Goal: Task Accomplishment & Management: Complete application form

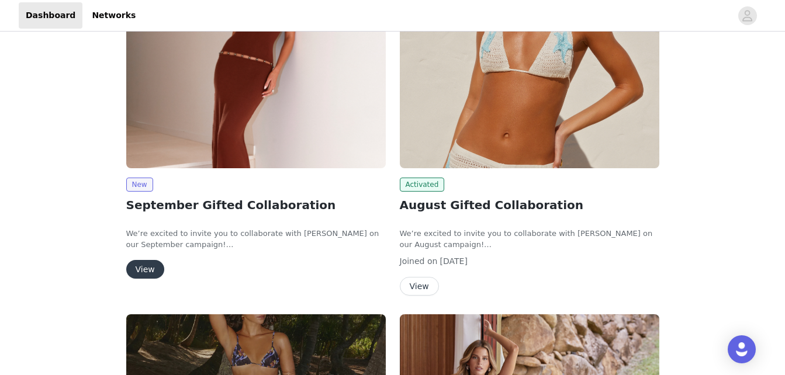
scroll to position [222, 0]
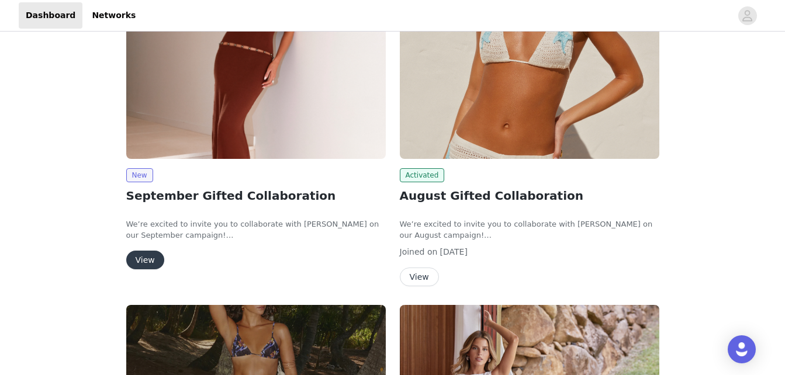
click at [154, 255] on button "View" at bounding box center [145, 260] width 38 height 19
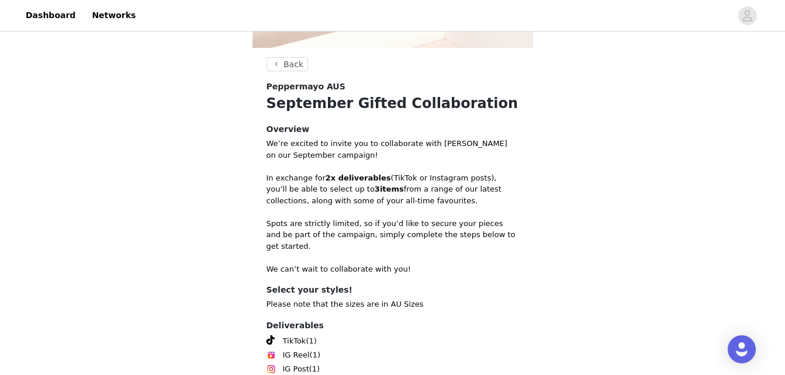
scroll to position [512, 0]
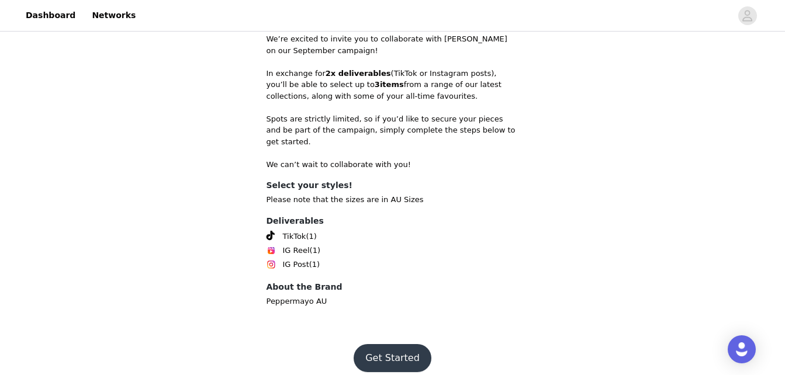
click at [378, 349] on button "Get Started" at bounding box center [393, 358] width 78 height 28
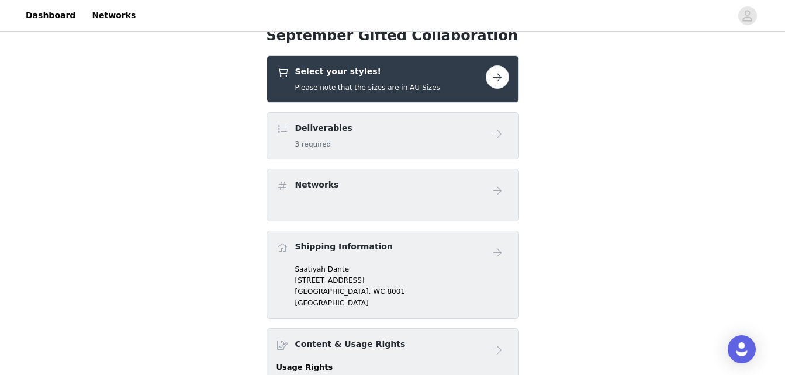
scroll to position [438, 0]
click at [500, 80] on button "button" at bounding box center [497, 77] width 23 height 23
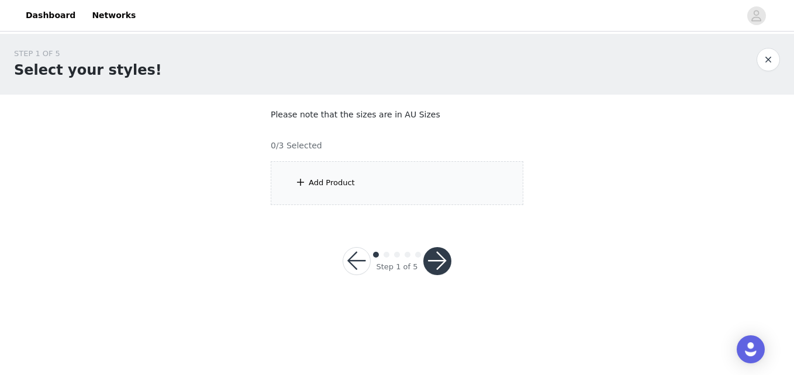
click at [433, 192] on div "Add Product" at bounding box center [397, 183] width 253 height 44
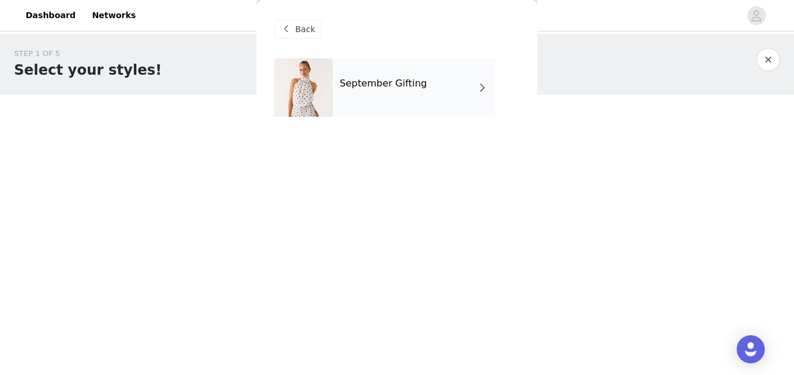
click at [399, 93] on div "September Gifting" at bounding box center [414, 87] width 163 height 58
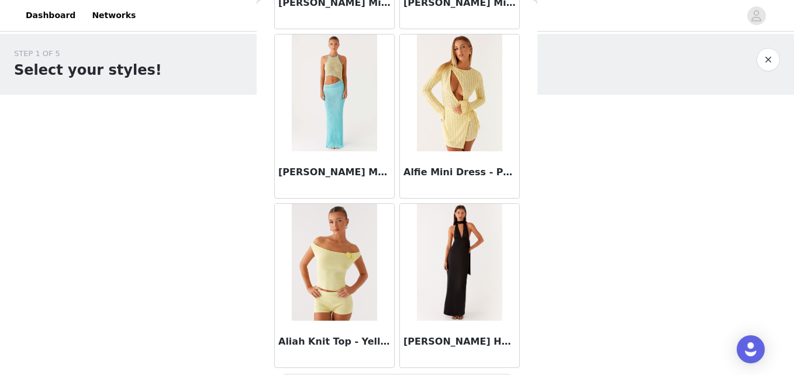
scroll to position [1414, 0]
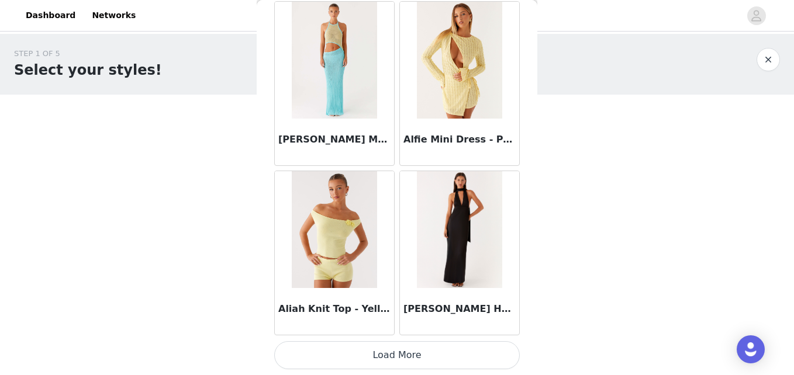
click at [411, 358] on button "Load More" at bounding box center [397, 355] width 246 height 28
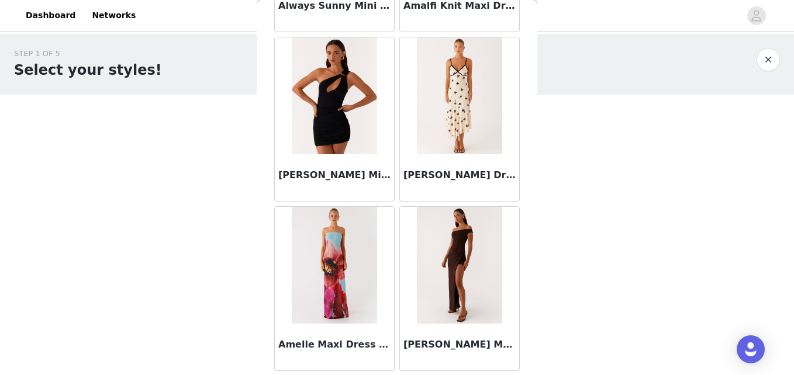
scroll to position [3109, 0]
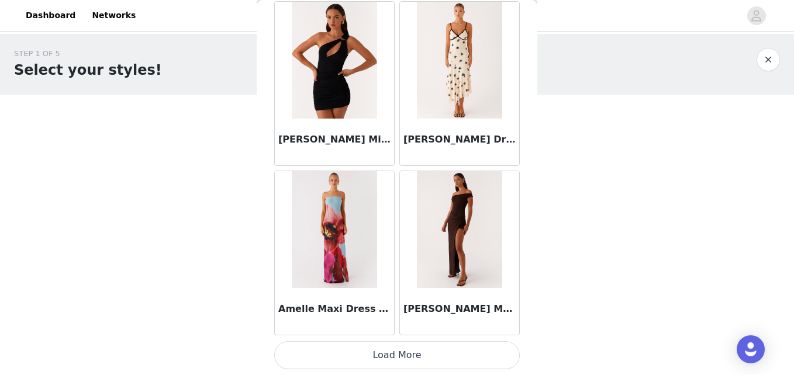
click at [449, 353] on button "Load More" at bounding box center [397, 355] width 246 height 28
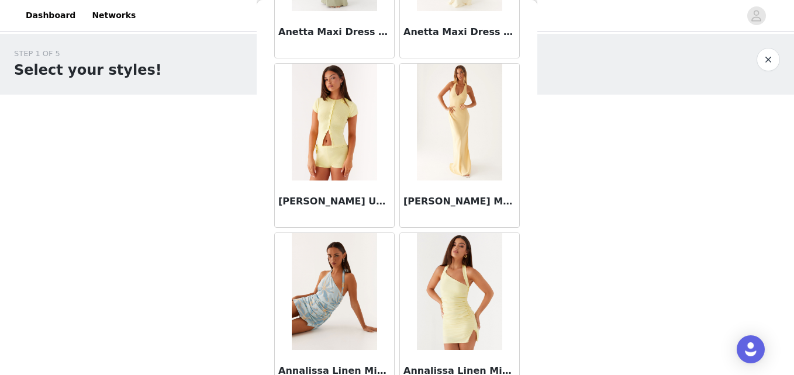
scroll to position [4805, 0]
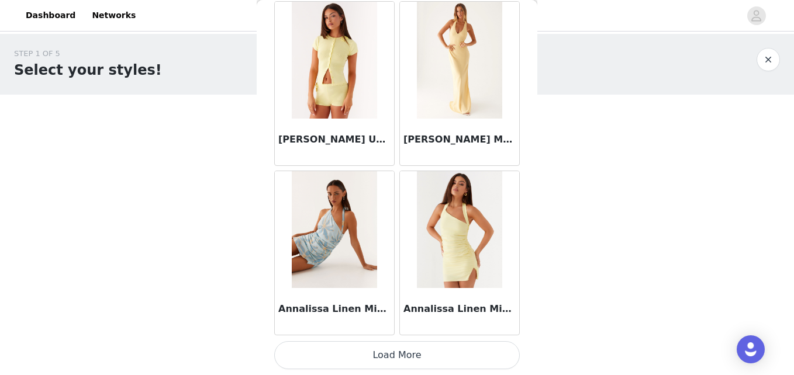
click at [402, 347] on button "Load More" at bounding box center [397, 355] width 246 height 28
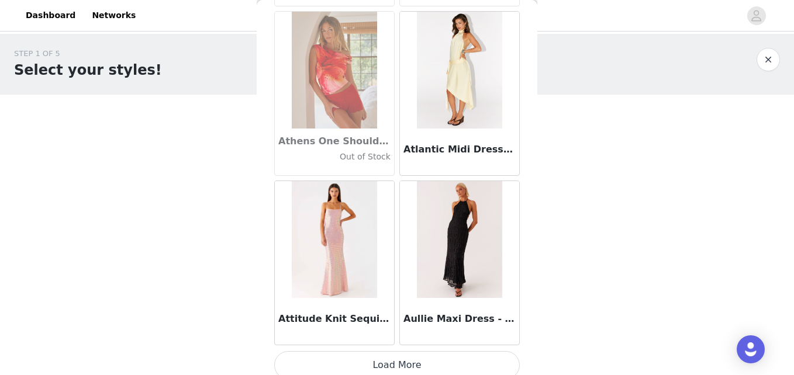
scroll to position [6500, 0]
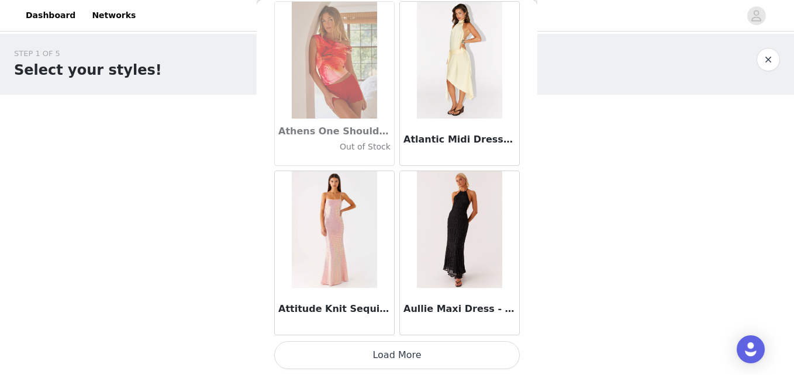
click at [441, 362] on button "Load More" at bounding box center [397, 355] width 246 height 28
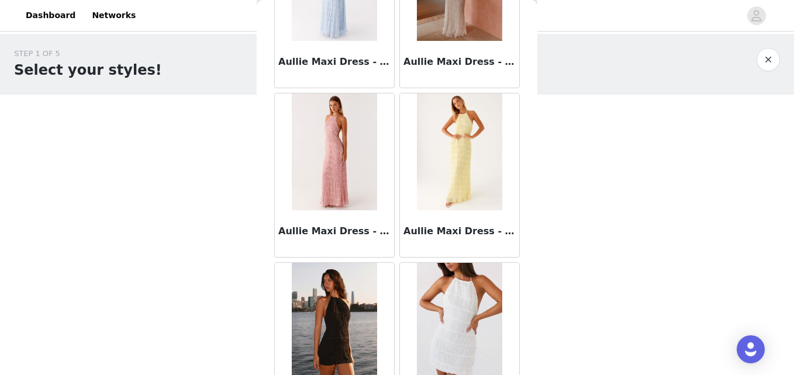
scroll to position [6946, 0]
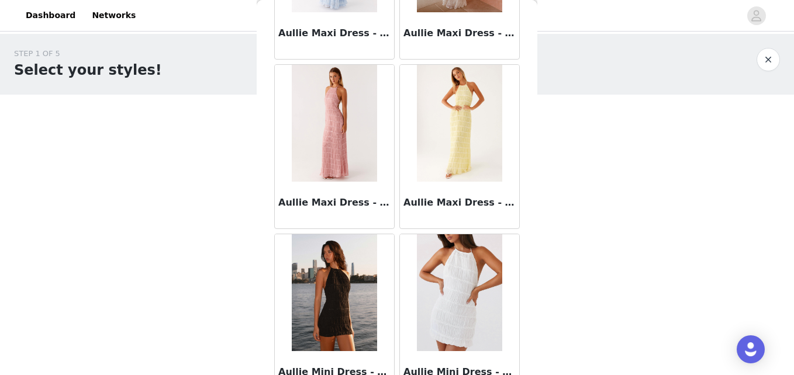
click at [464, 133] on div at bounding box center [459, 123] width 119 height 117
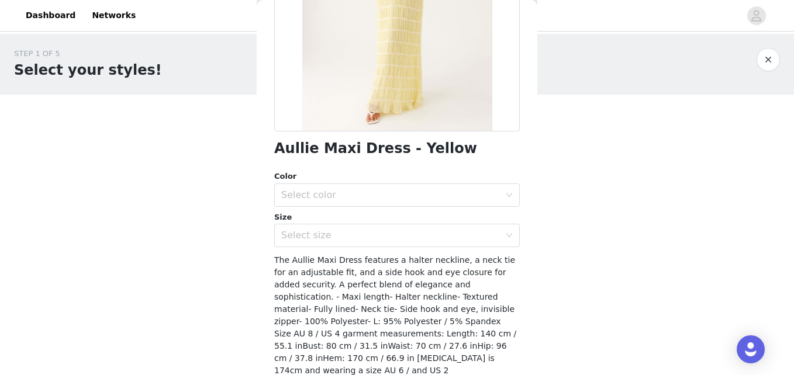
scroll to position [199, 0]
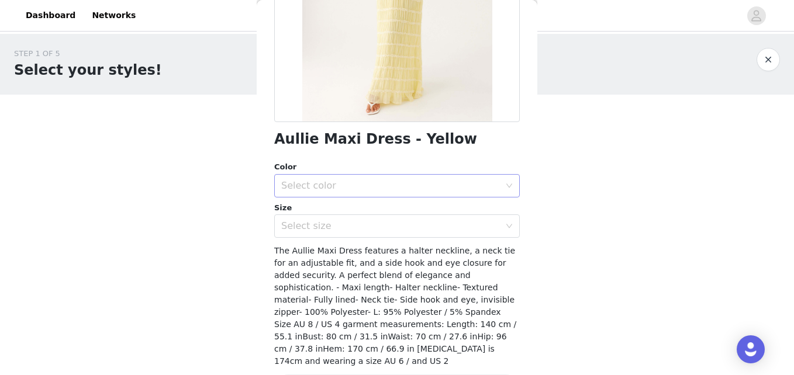
click at [422, 188] on div "Select color" at bounding box center [390, 186] width 219 height 12
click at [427, 213] on li "Yellow" at bounding box center [392, 211] width 237 height 19
click at [425, 220] on div "Select size" at bounding box center [390, 226] width 219 height 12
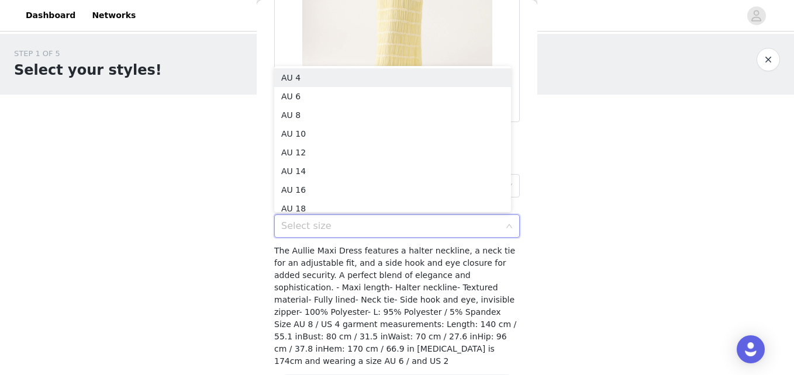
scroll to position [2, 0]
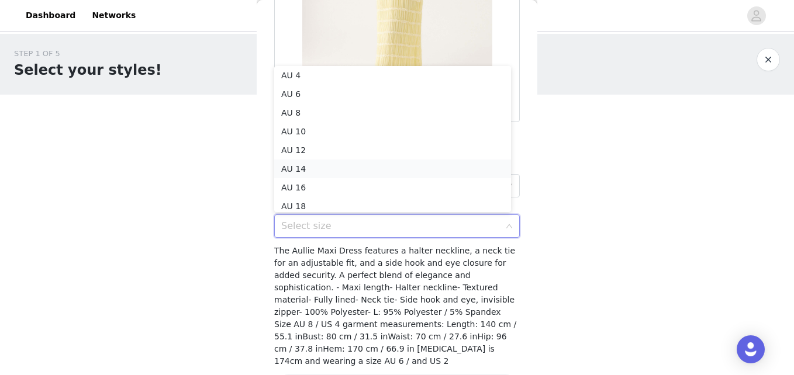
click at [371, 165] on li "AU 14" at bounding box center [392, 169] width 237 height 19
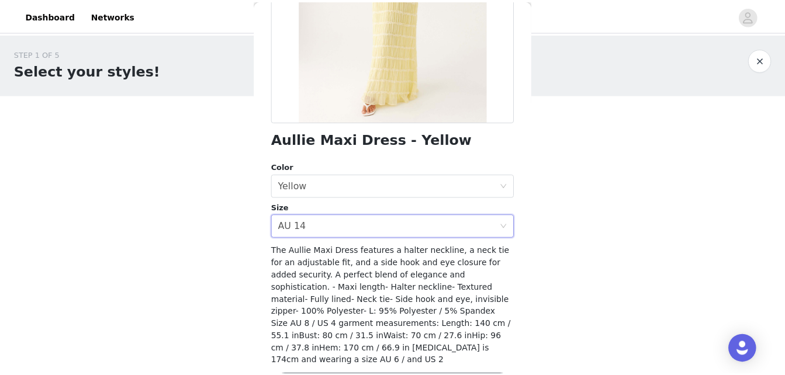
scroll to position [229, 0]
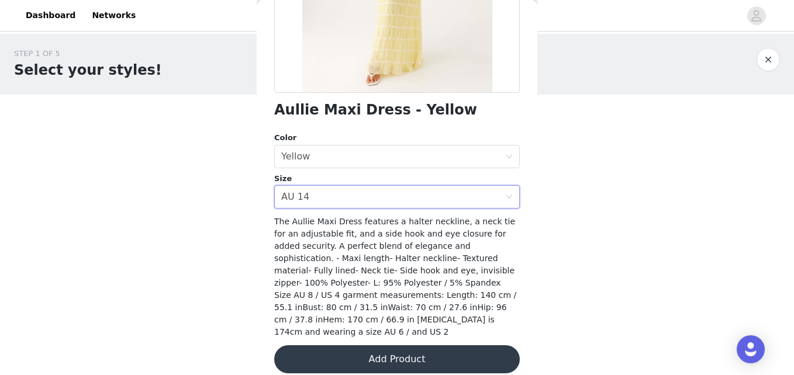
click at [427, 346] on button "Add Product" at bounding box center [397, 360] width 246 height 28
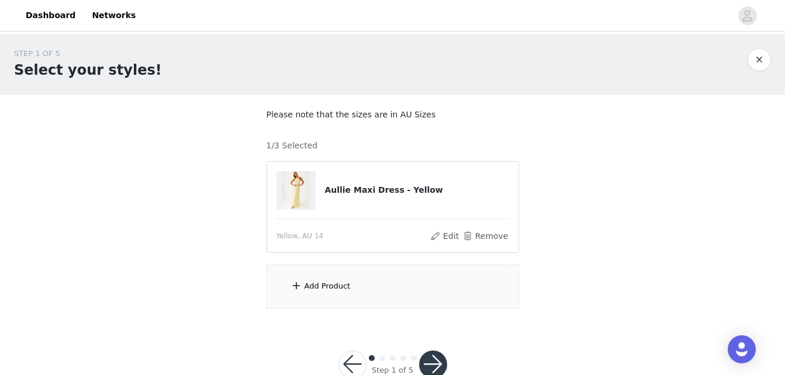
scroll to position [32, 0]
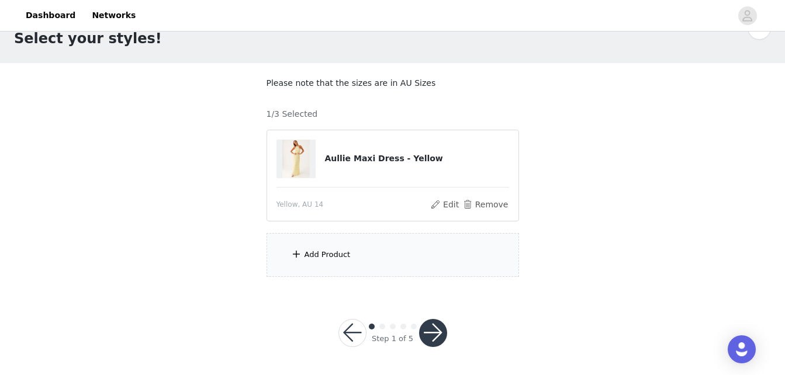
click at [379, 252] on div "Add Product" at bounding box center [393, 255] width 253 height 44
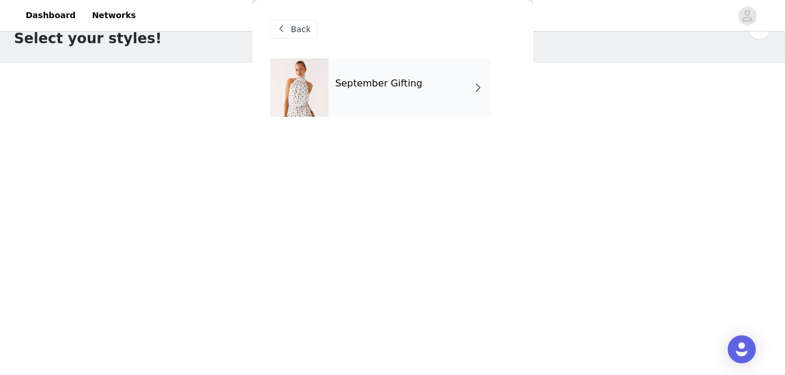
click at [372, 79] on h4 "September Gifting" at bounding box center [379, 83] width 87 height 11
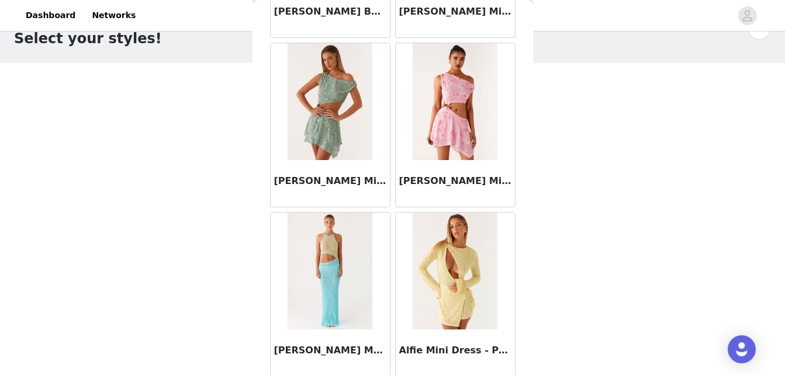
scroll to position [1414, 0]
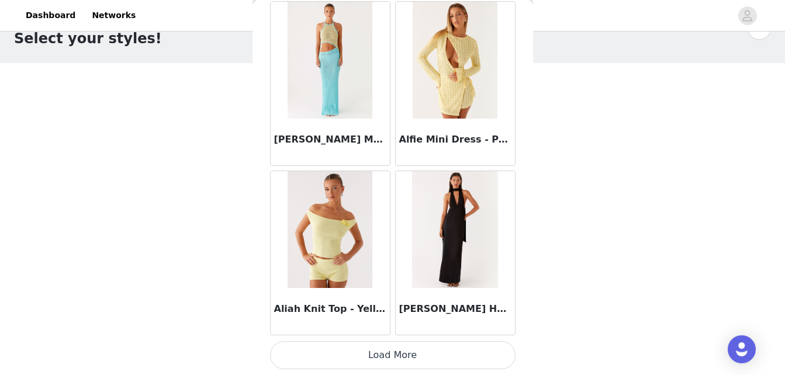
click at [433, 356] on button "Load More" at bounding box center [393, 355] width 246 height 28
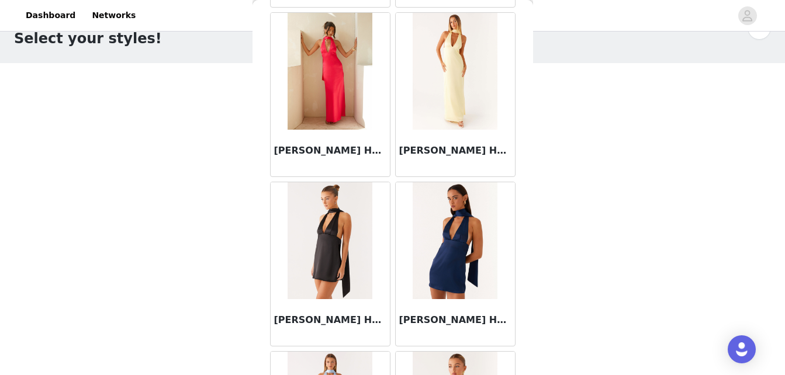
scroll to position [3109, 0]
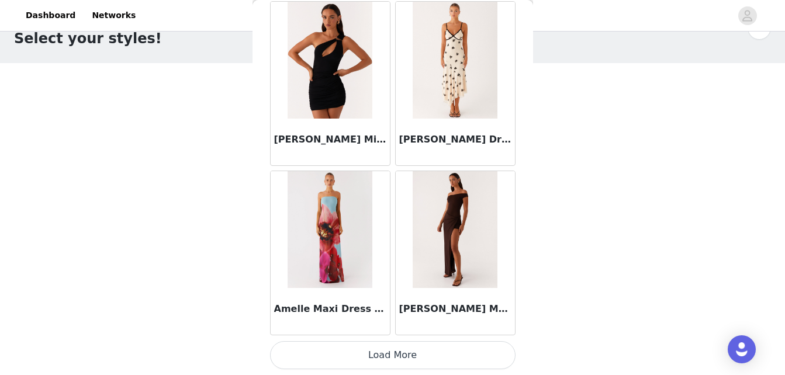
click at [453, 350] on button "Load More" at bounding box center [393, 355] width 246 height 28
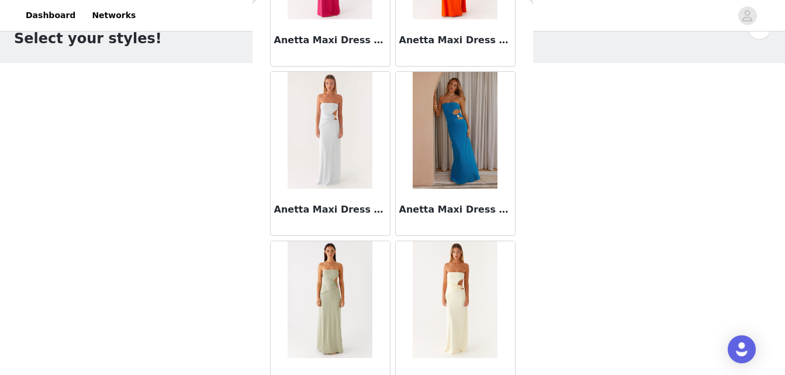
scroll to position [4805, 0]
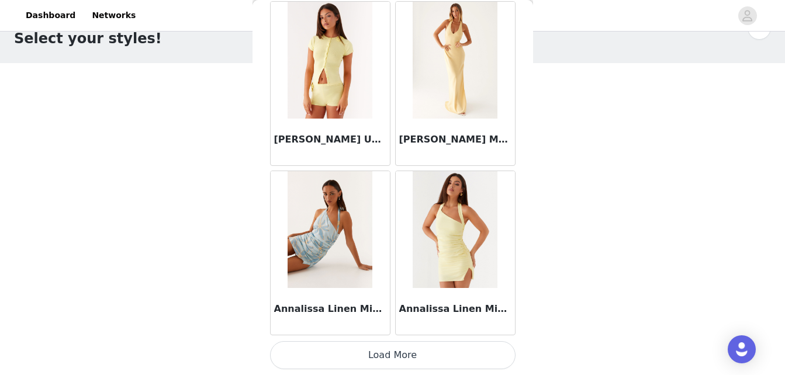
click at [429, 346] on button "Load More" at bounding box center [393, 355] width 246 height 28
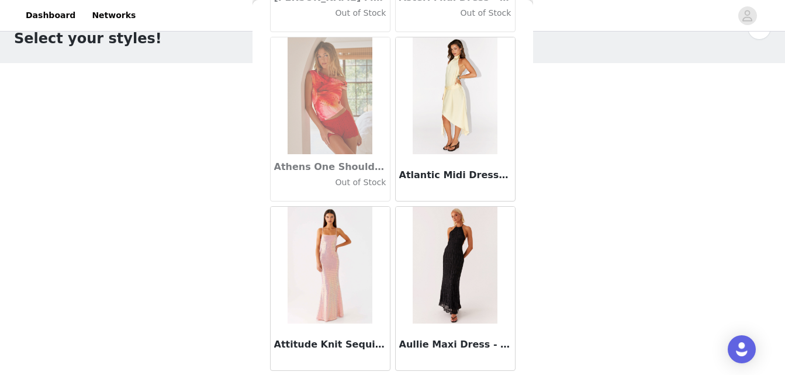
scroll to position [6500, 0]
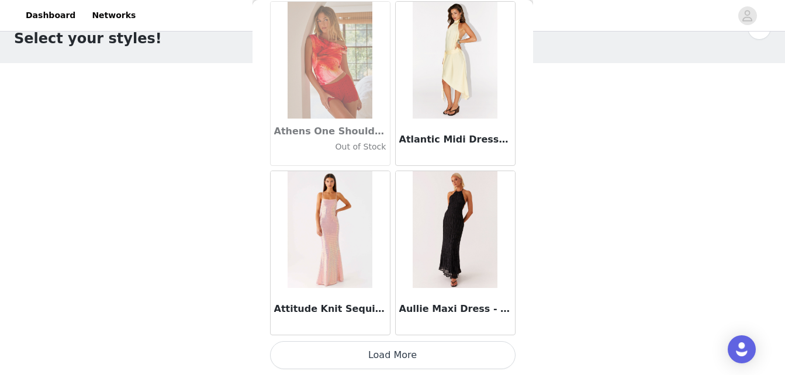
click at [437, 346] on button "Load More" at bounding box center [393, 355] width 246 height 28
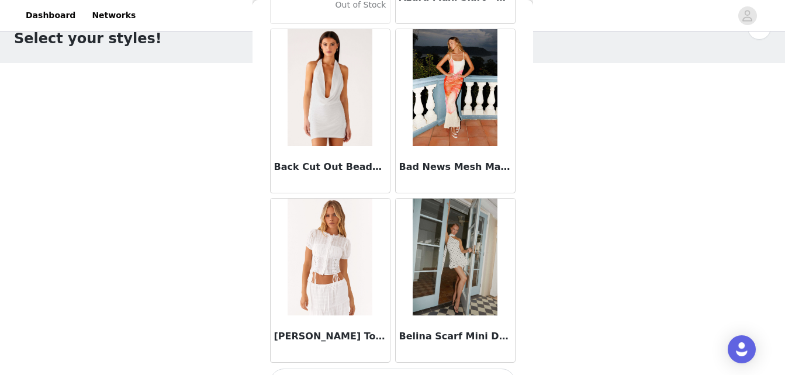
scroll to position [8196, 0]
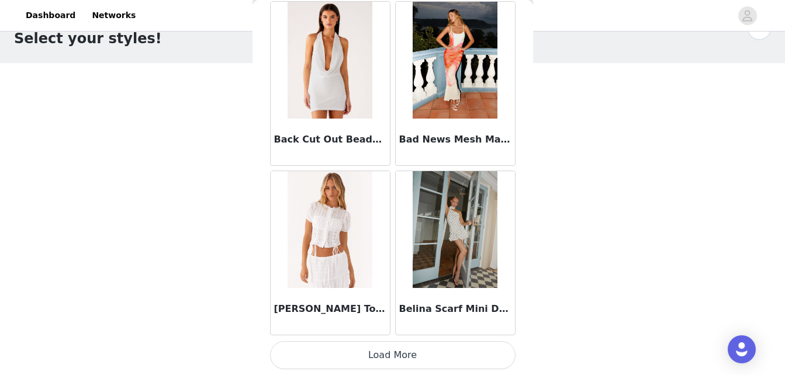
click at [455, 358] on button "Load More" at bounding box center [393, 355] width 246 height 28
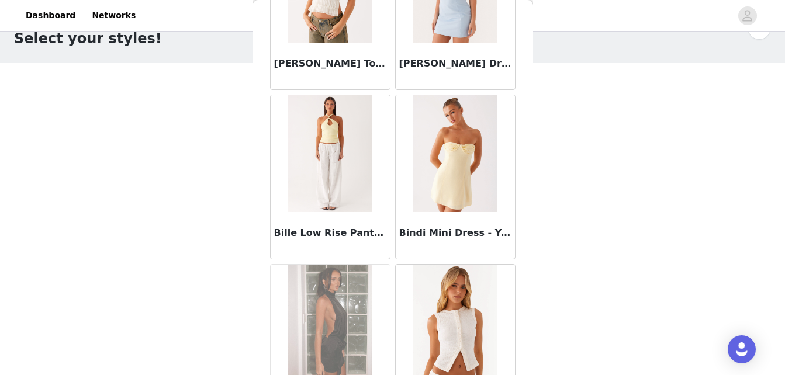
scroll to position [9836, 0]
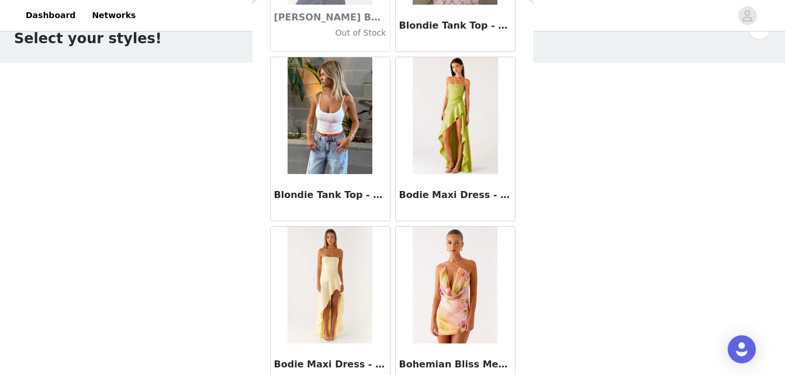
click at [519, 356] on div "Back Aamari Maxi Dress - Red Adelaide Shirt Mini Dress - Brown Adored By You Mi…" at bounding box center [393, 187] width 281 height 375
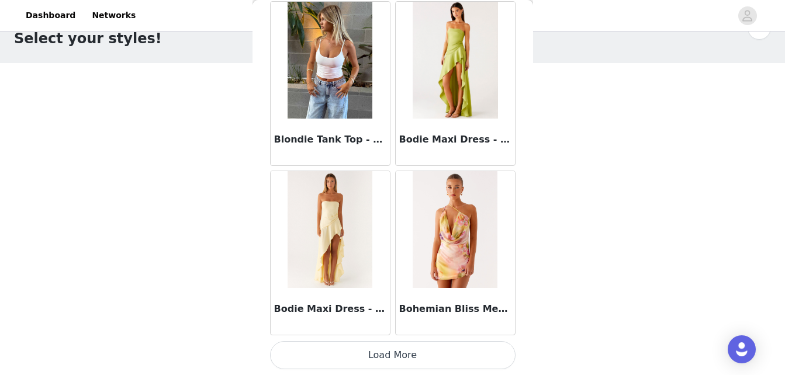
click at [433, 356] on button "Load More" at bounding box center [393, 355] width 246 height 28
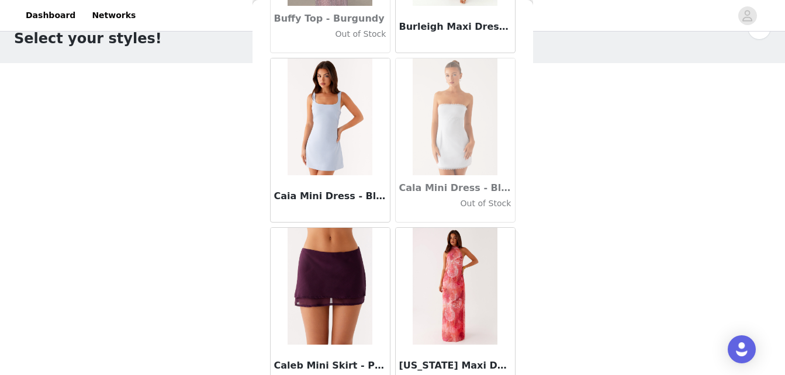
scroll to position [11587, 0]
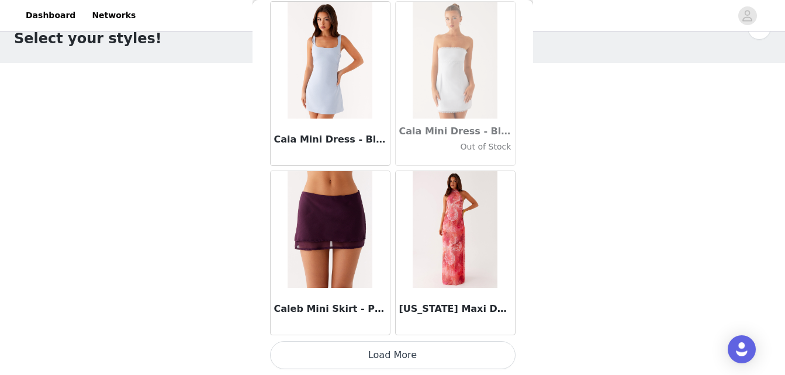
click at [455, 349] on button "Load More" at bounding box center [393, 355] width 246 height 28
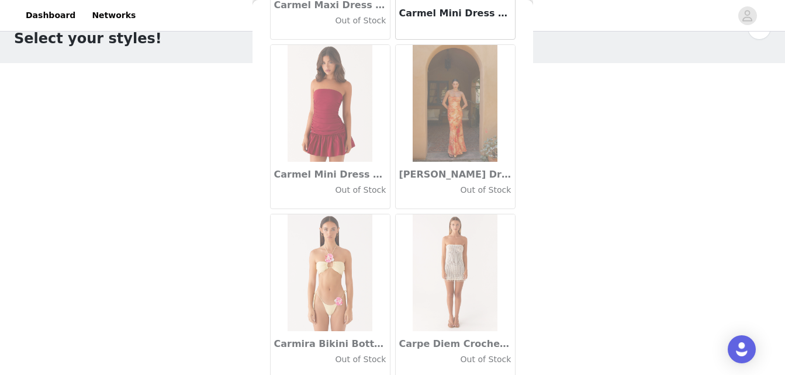
scroll to position [13282, 0]
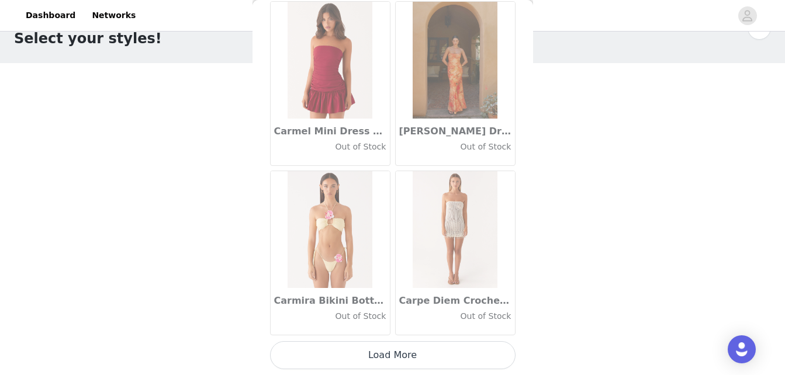
click at [448, 356] on button "Load More" at bounding box center [393, 355] width 246 height 28
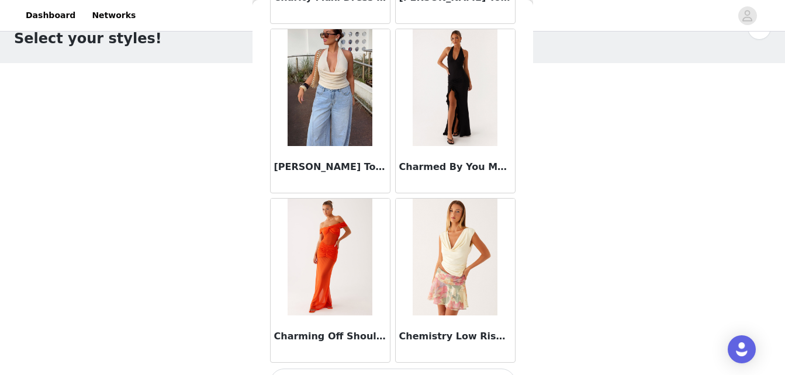
scroll to position [14978, 0]
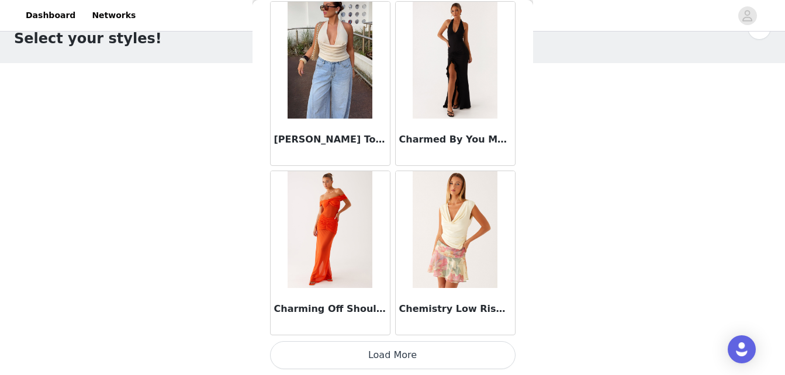
click at [434, 347] on button "Load More" at bounding box center [393, 355] width 246 height 28
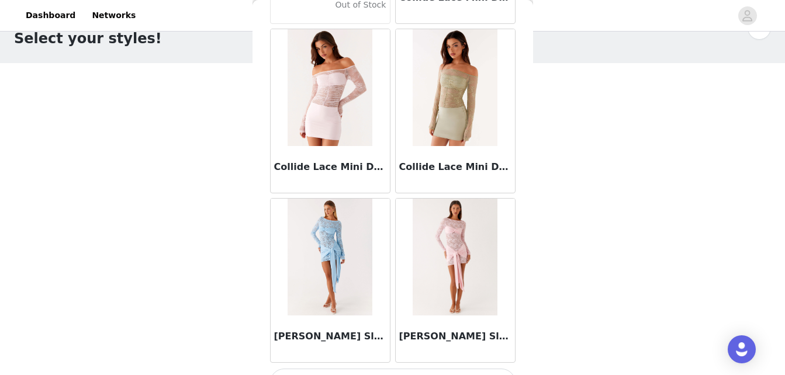
scroll to position [16673, 0]
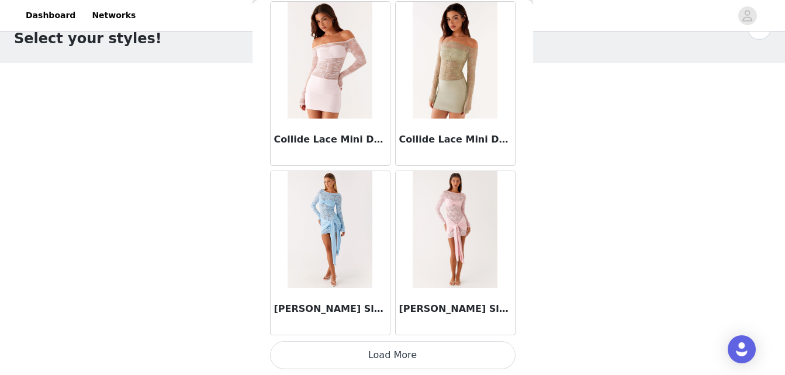
click at [439, 361] on button "Load More" at bounding box center [393, 355] width 246 height 28
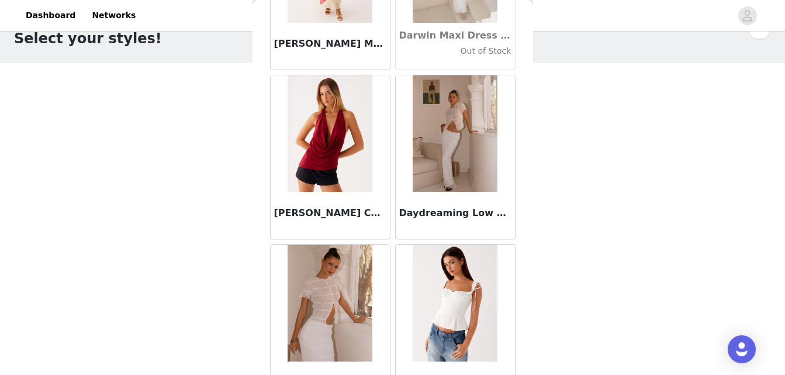
scroll to position [18369, 0]
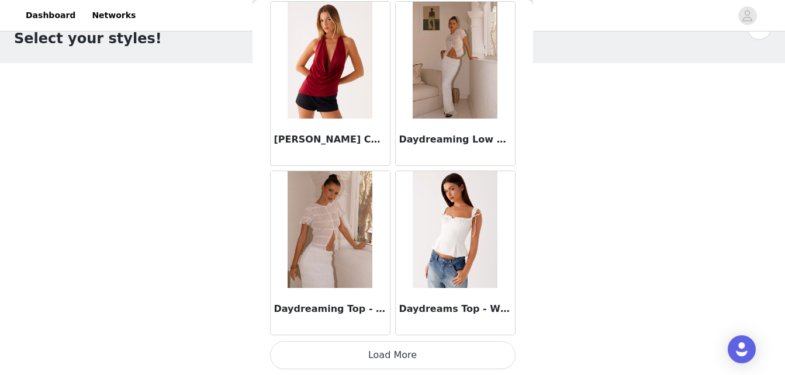
click at [441, 347] on button "Load More" at bounding box center [393, 355] width 246 height 28
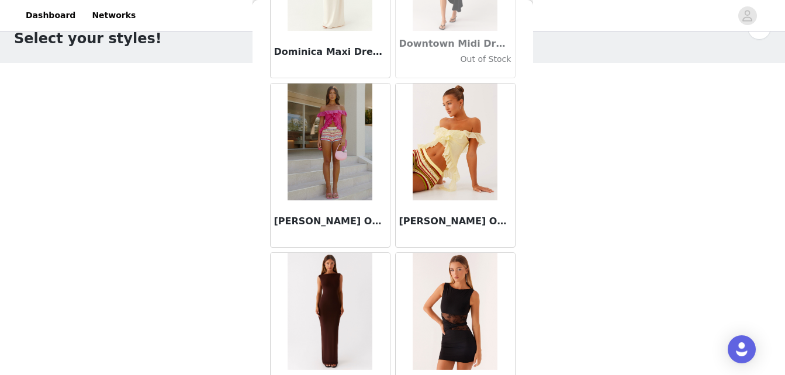
scroll to position [20064, 0]
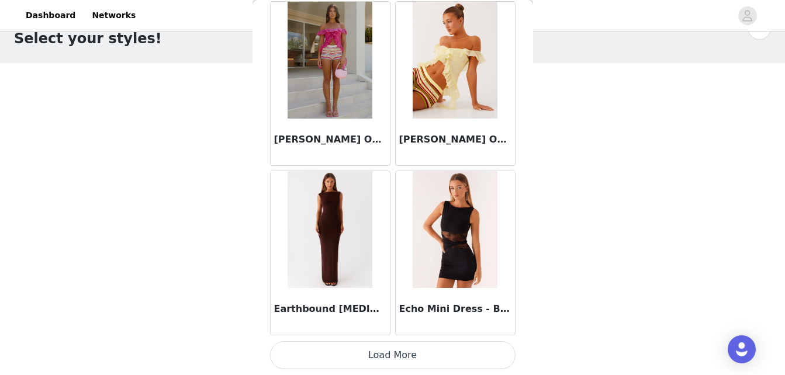
click at [458, 362] on button "Load More" at bounding box center [393, 355] width 246 height 28
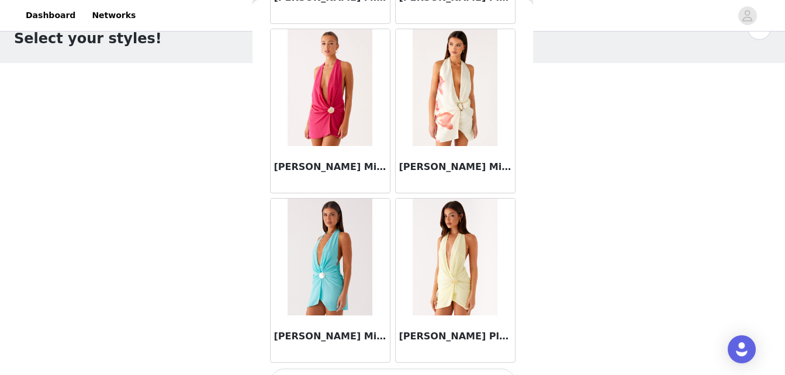
scroll to position [21760, 0]
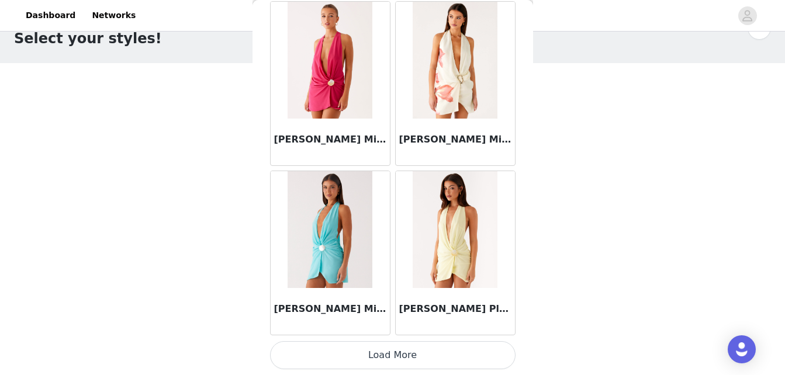
click at [460, 351] on button "Load More" at bounding box center [393, 355] width 246 height 28
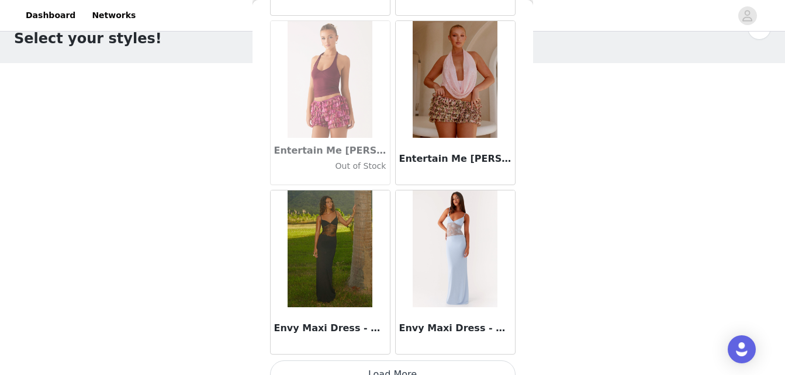
scroll to position [23455, 0]
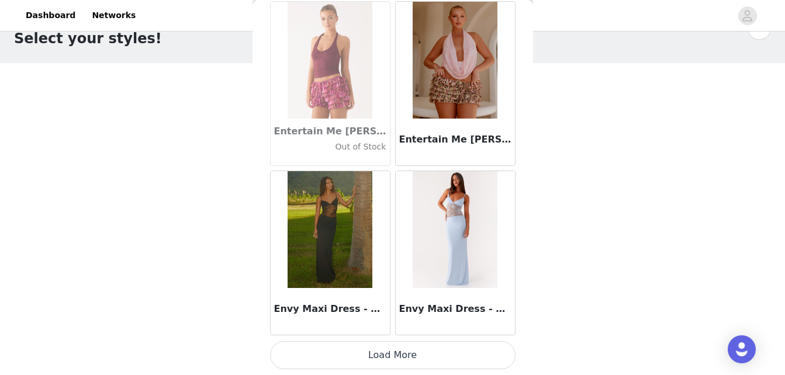
click at [483, 362] on button "Load More" at bounding box center [393, 355] width 246 height 28
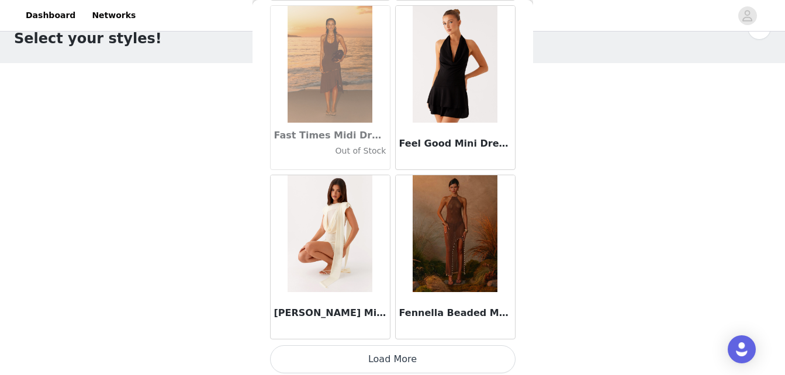
scroll to position [25151, 0]
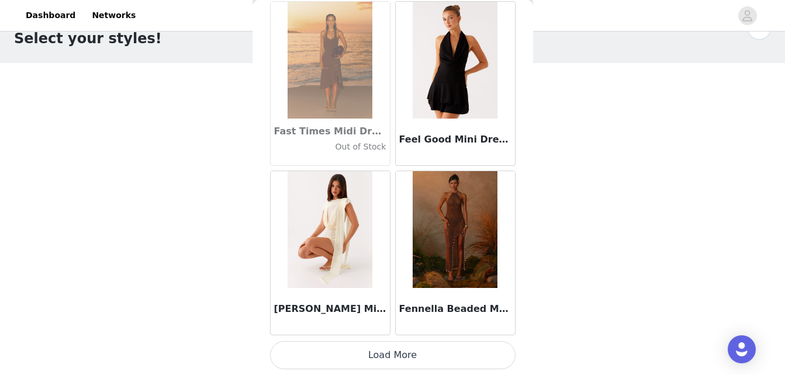
click at [454, 360] on button "Load More" at bounding box center [393, 355] width 246 height 28
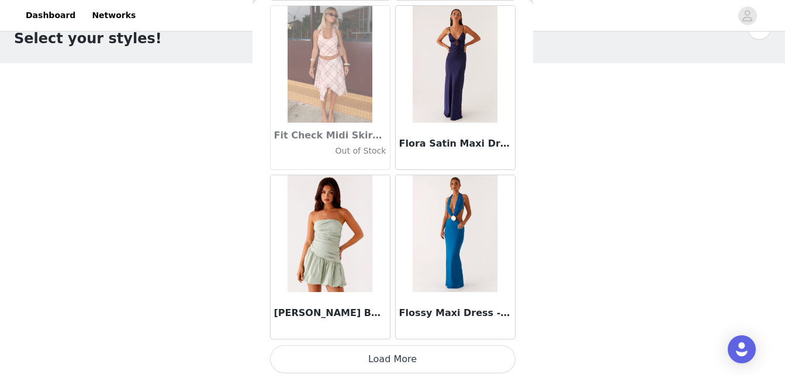
scroll to position [26846, 0]
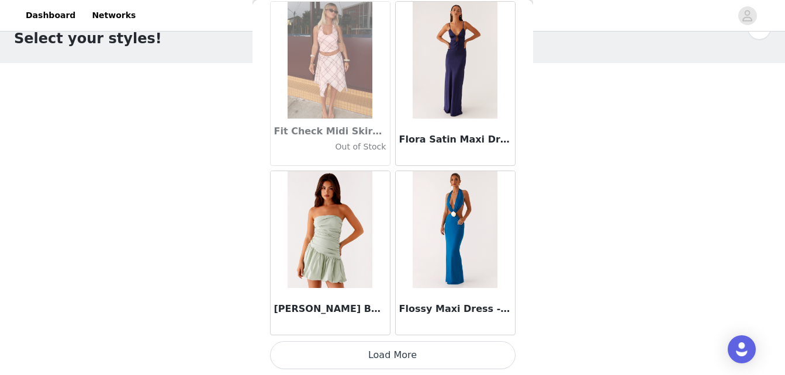
click at [448, 348] on button "Load More" at bounding box center [393, 355] width 246 height 28
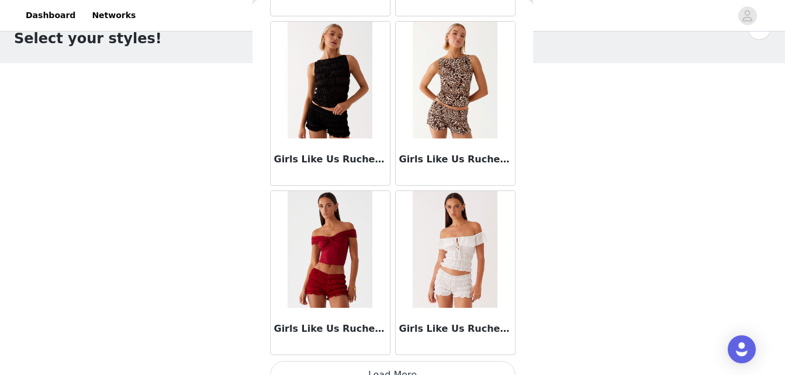
scroll to position [28542, 0]
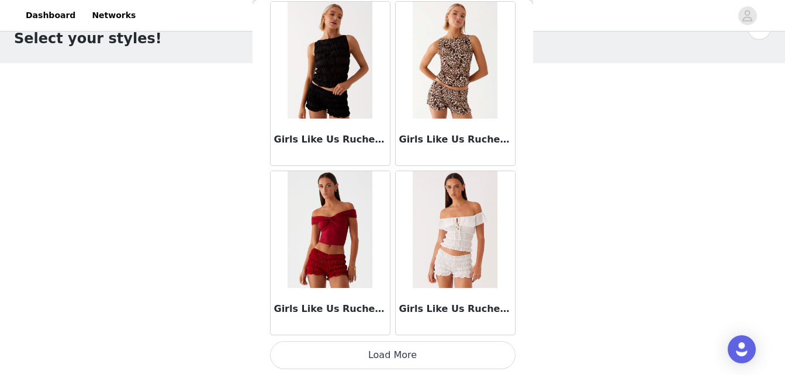
click at [478, 355] on button "Load More" at bounding box center [393, 355] width 246 height 28
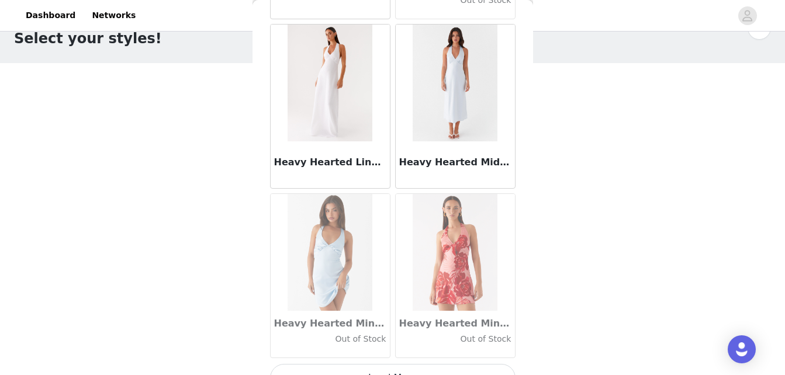
scroll to position [30237, 0]
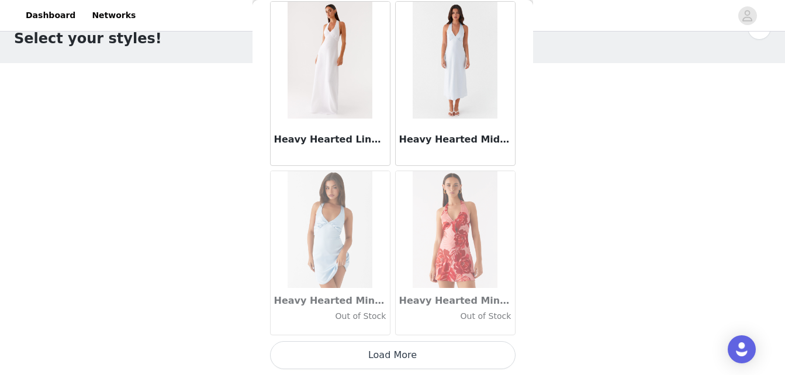
click at [462, 350] on button "Load More" at bounding box center [393, 355] width 246 height 28
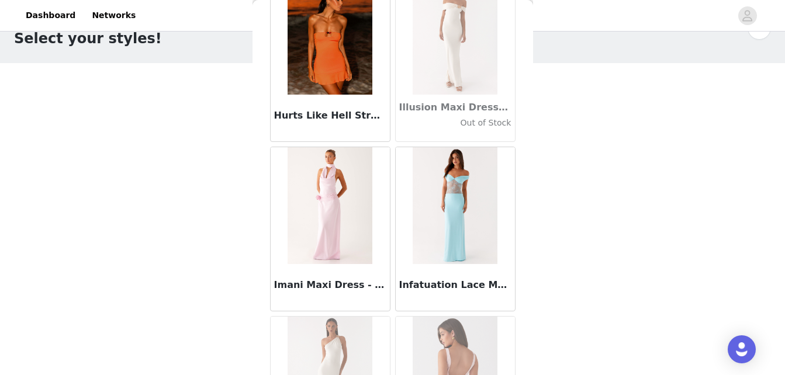
scroll to position [31933, 0]
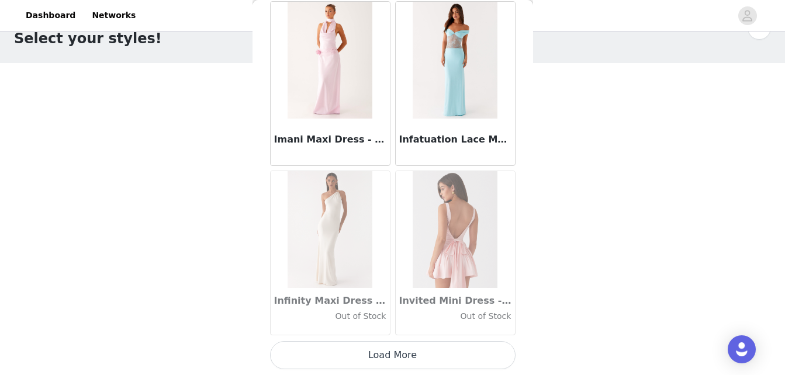
click at [437, 362] on button "Load More" at bounding box center [393, 355] width 246 height 28
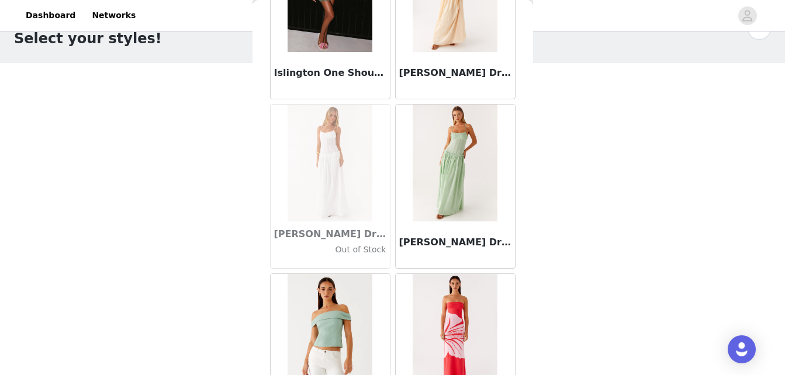
scroll to position [32509, 0]
click at [441, 191] on img at bounding box center [455, 162] width 85 height 117
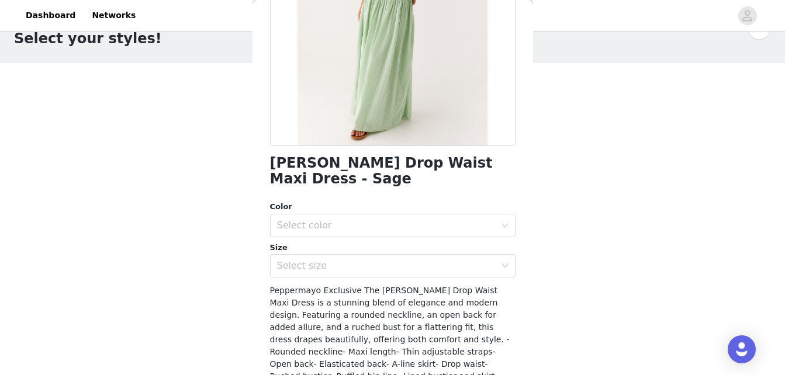
scroll to position [281, 0]
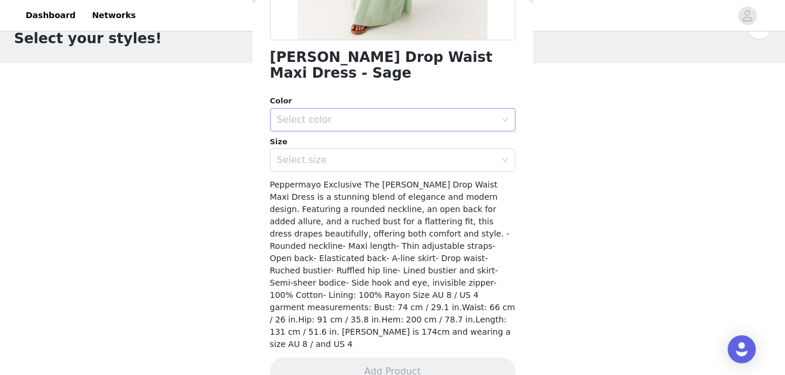
click at [370, 120] on div "Select color" at bounding box center [386, 120] width 219 height 12
click at [371, 147] on li "Sage" at bounding box center [388, 145] width 237 height 19
click at [371, 157] on div "Select size" at bounding box center [386, 160] width 219 height 12
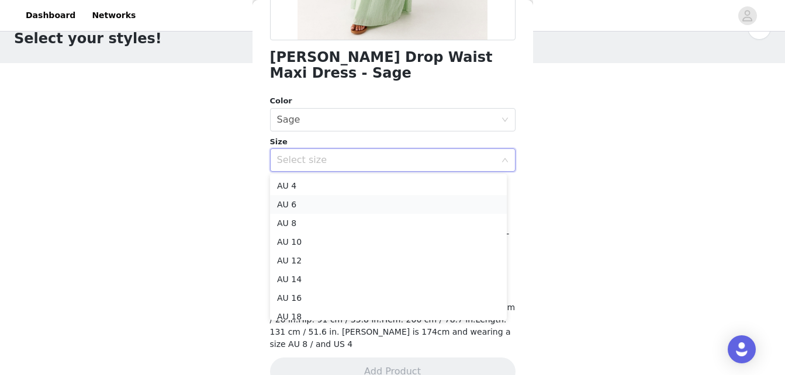
click at [369, 206] on li "AU 6" at bounding box center [388, 204] width 237 height 19
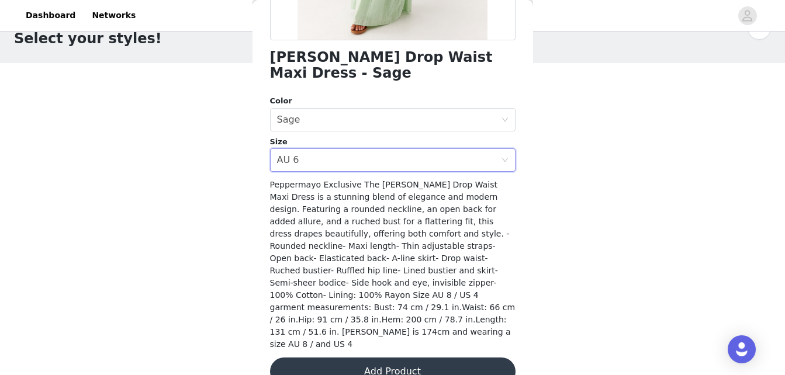
click at [391, 358] on button "Add Product" at bounding box center [393, 372] width 246 height 28
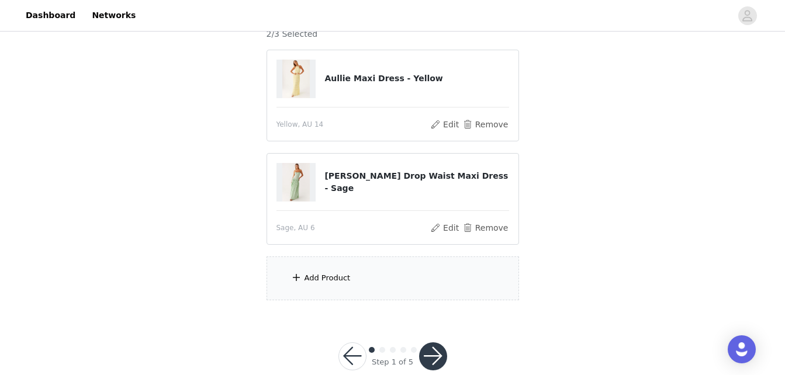
scroll to position [135, 0]
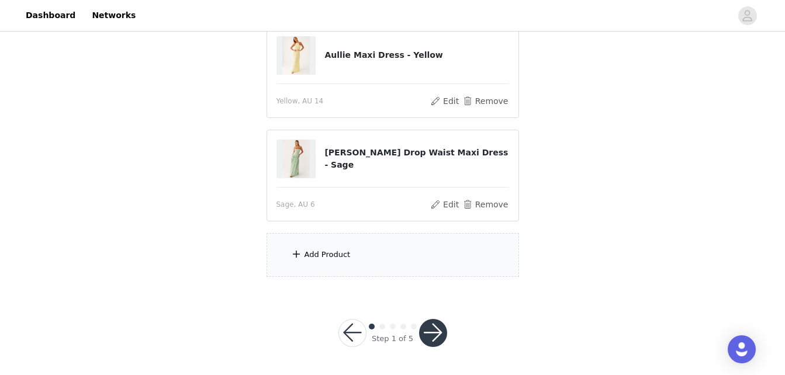
click at [359, 257] on div "Add Product" at bounding box center [393, 255] width 253 height 44
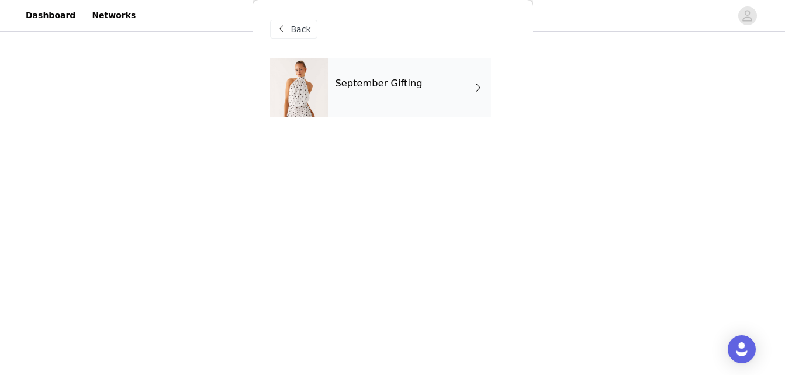
click at [378, 100] on div "September Gifting" at bounding box center [410, 87] width 163 height 58
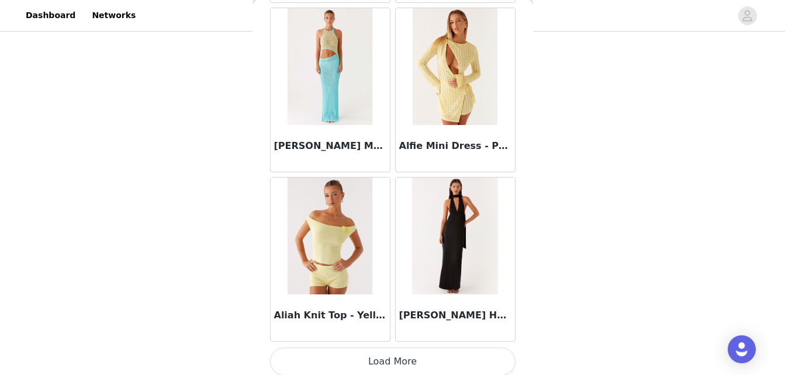
scroll to position [1414, 0]
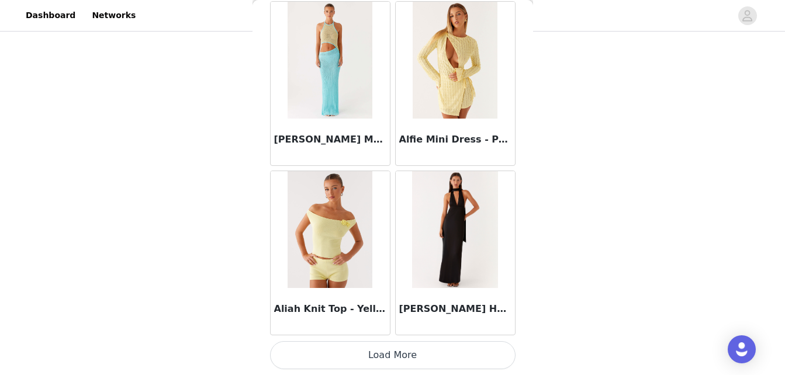
click at [436, 349] on button "Load More" at bounding box center [393, 355] width 246 height 28
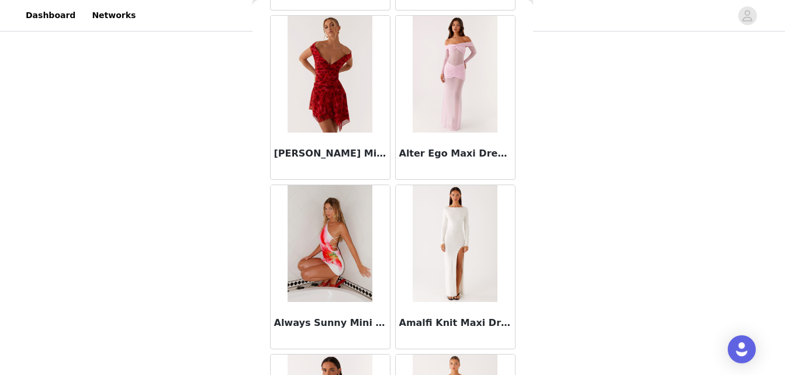
scroll to position [3109, 0]
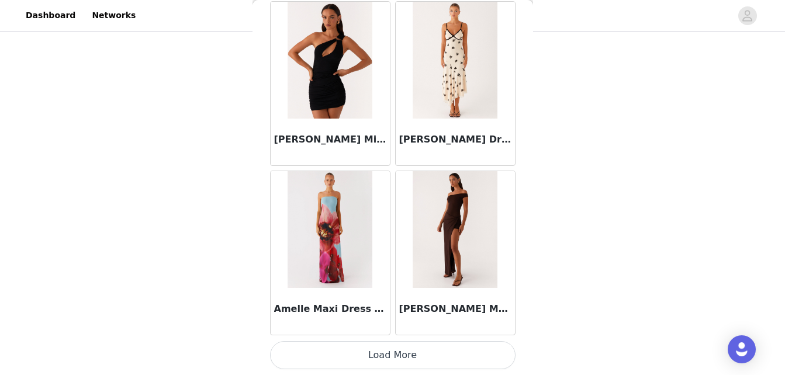
click at [424, 346] on button "Load More" at bounding box center [393, 355] width 246 height 28
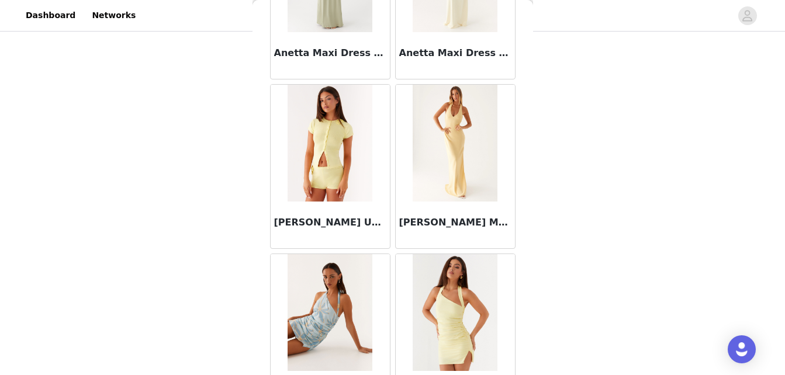
scroll to position [4805, 0]
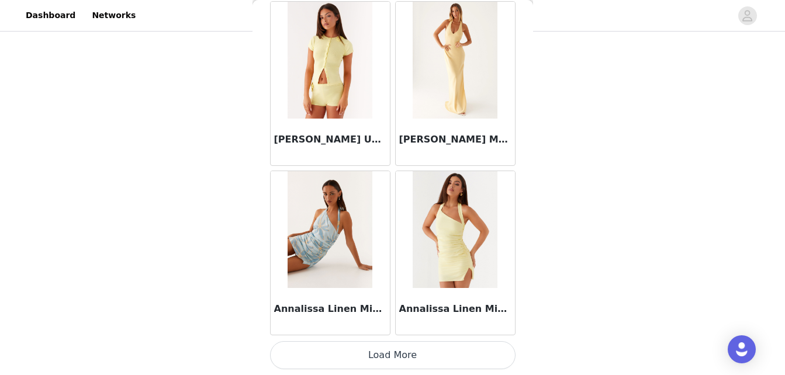
click at [427, 355] on button "Load More" at bounding box center [393, 355] width 246 height 28
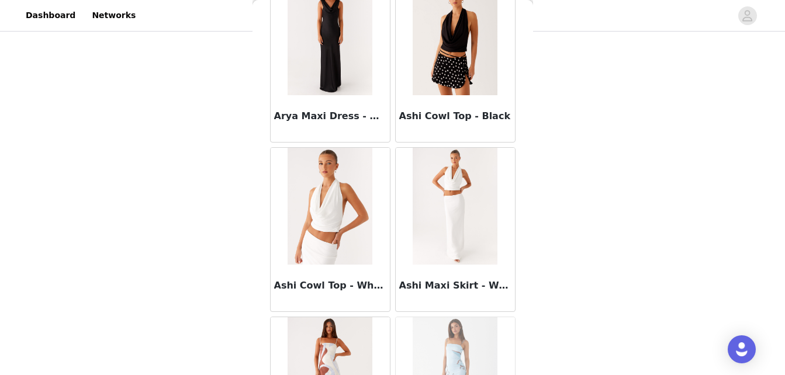
scroll to position [6500, 0]
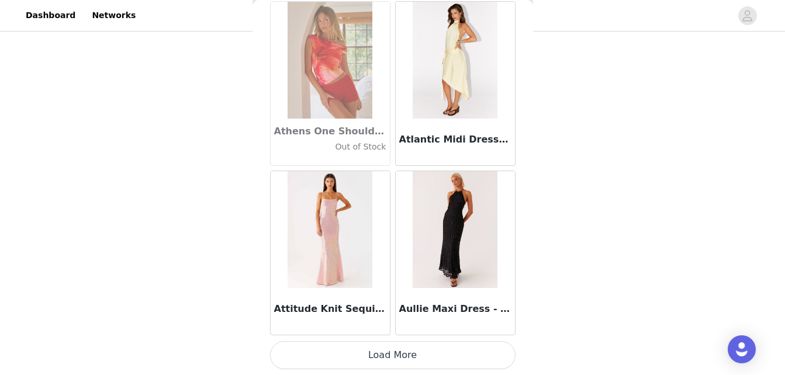
click at [426, 353] on button "Load More" at bounding box center [393, 355] width 246 height 28
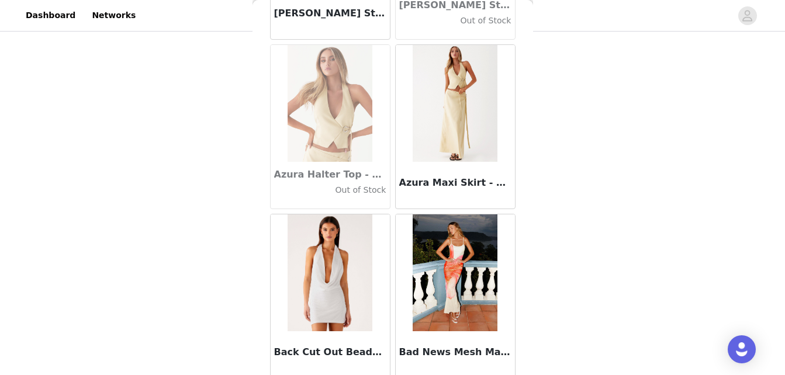
scroll to position [8196, 0]
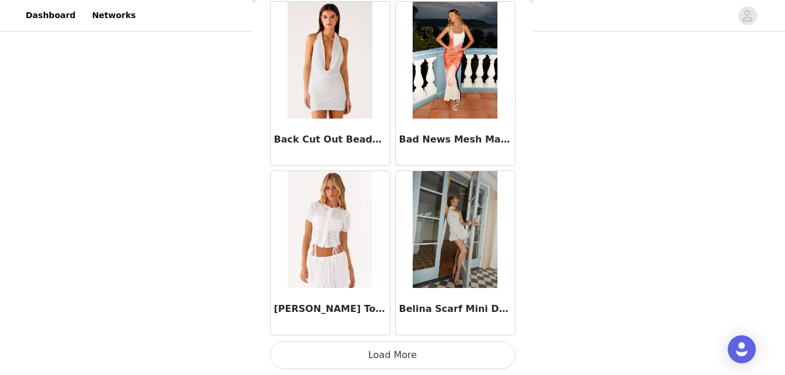
click at [425, 358] on button "Load More" at bounding box center [393, 355] width 246 height 28
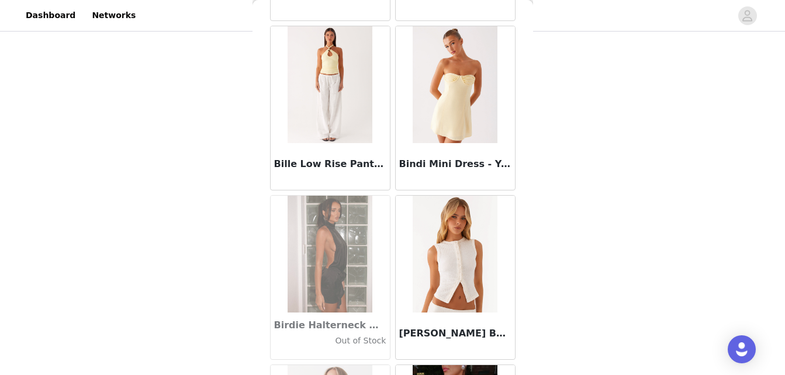
scroll to position [9891, 0]
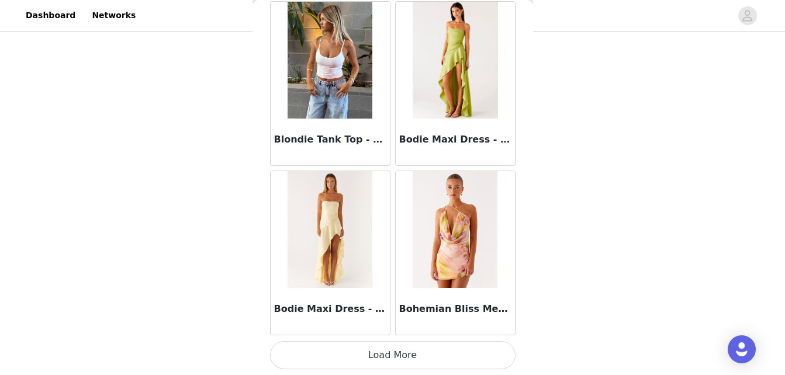
click at [416, 360] on button "Load More" at bounding box center [393, 355] width 246 height 28
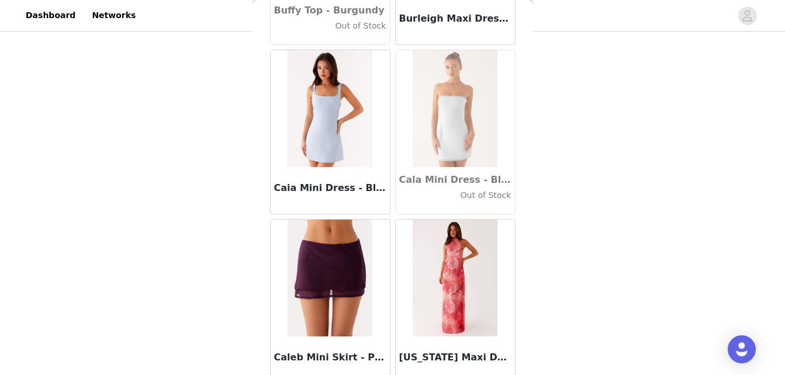
scroll to position [11587, 0]
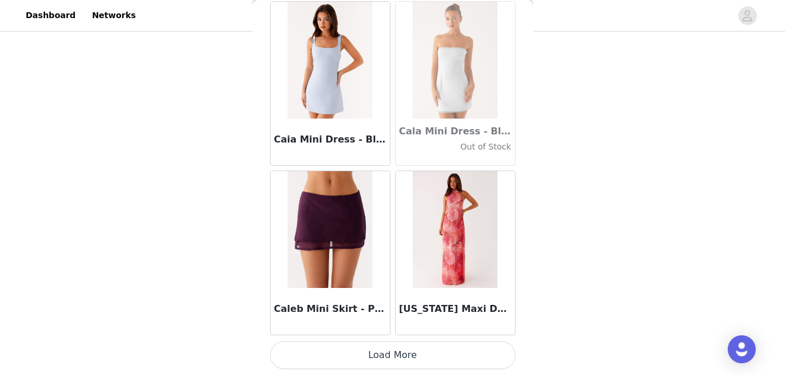
click at [408, 359] on button "Load More" at bounding box center [393, 355] width 246 height 28
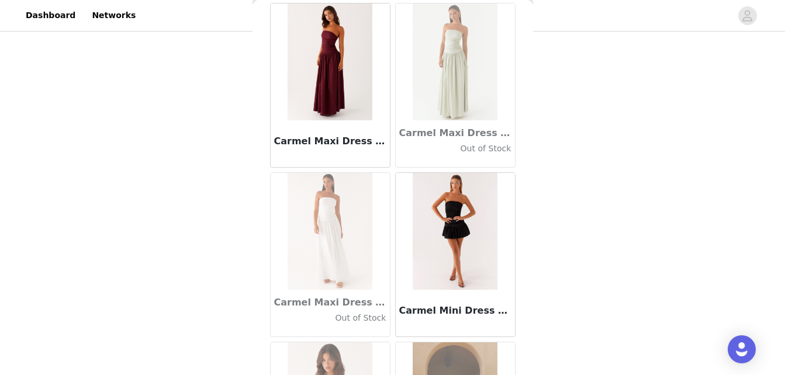
scroll to position [13282, 0]
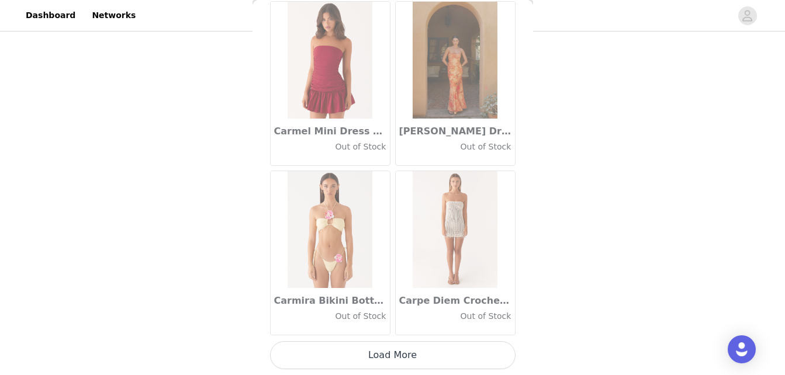
click at [391, 355] on button "Load More" at bounding box center [393, 355] width 246 height 28
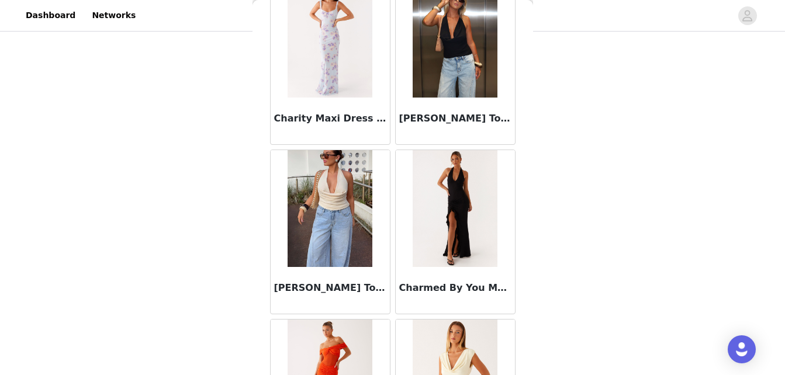
scroll to position [14978, 0]
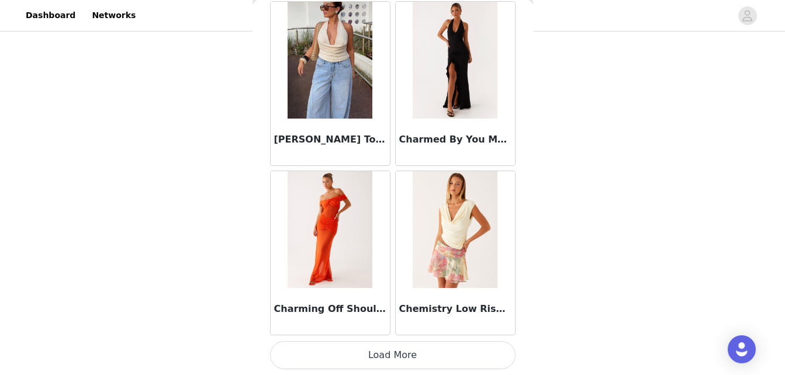
click at [384, 350] on button "Load More" at bounding box center [393, 355] width 246 height 28
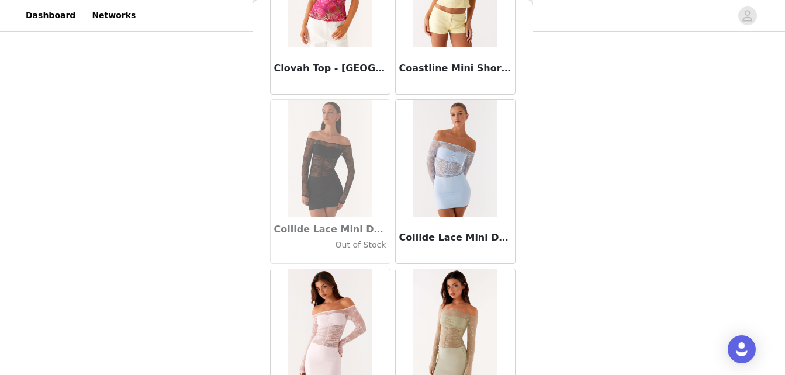
scroll to position [16673, 0]
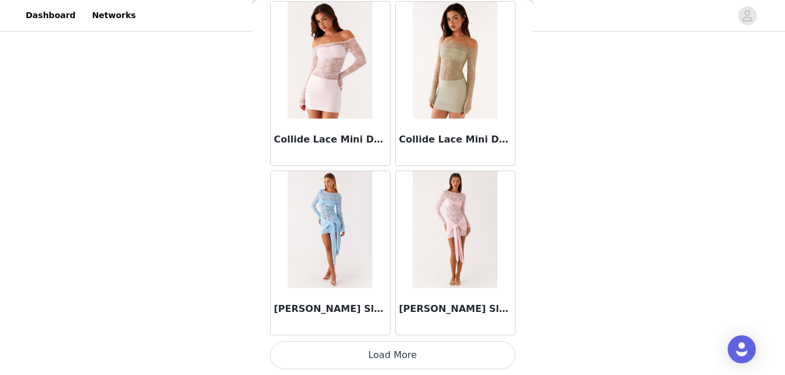
click at [400, 351] on button "Load More" at bounding box center [393, 355] width 246 height 28
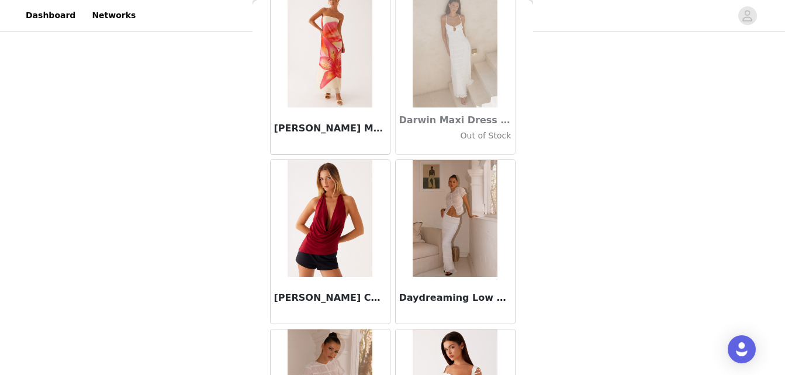
scroll to position [18369, 0]
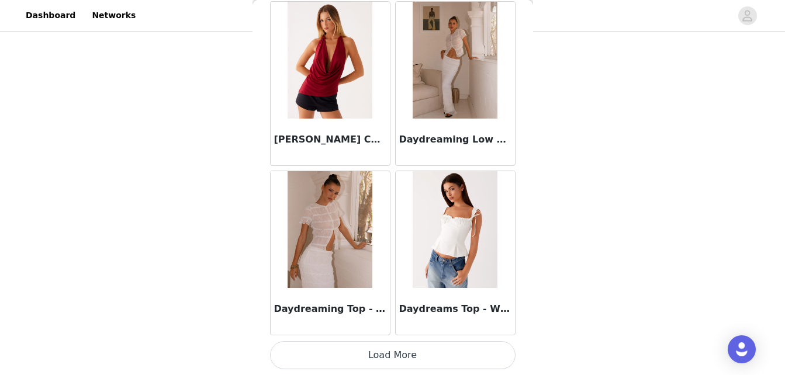
click at [400, 361] on button "Load More" at bounding box center [393, 355] width 246 height 28
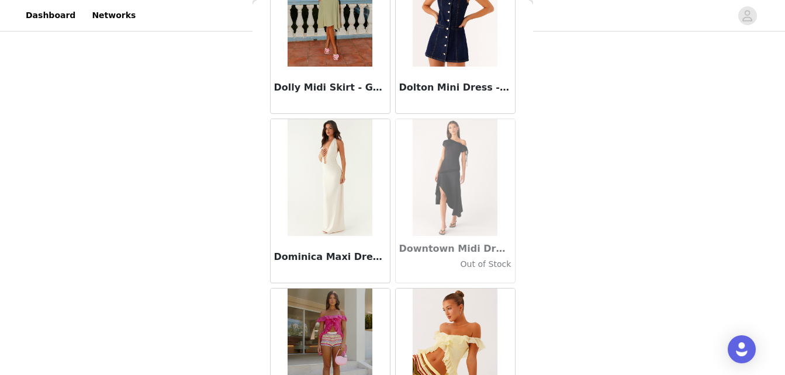
scroll to position [20064, 0]
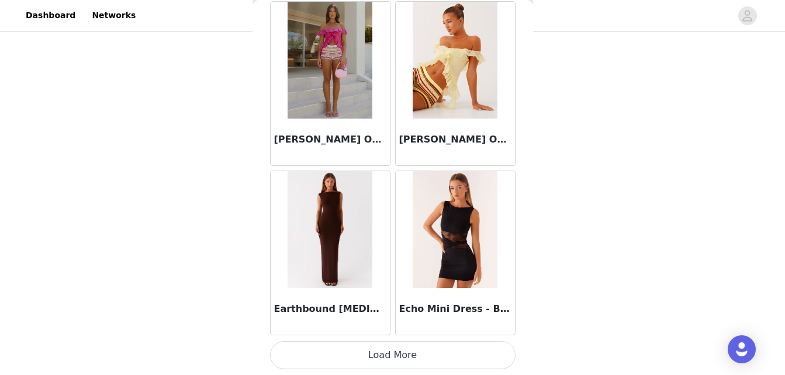
click at [375, 358] on button "Load More" at bounding box center [393, 355] width 246 height 28
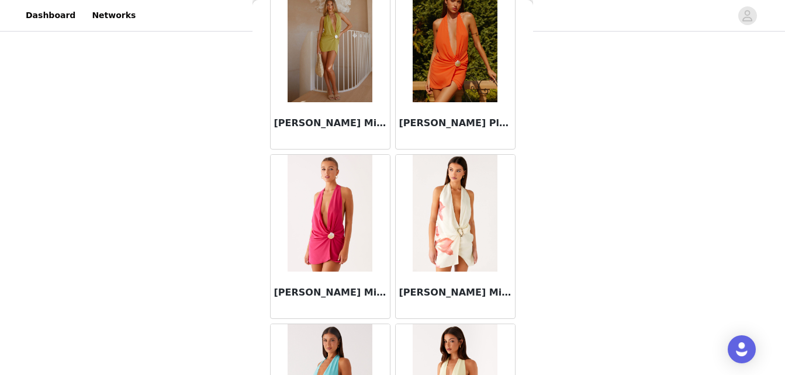
scroll to position [21760, 0]
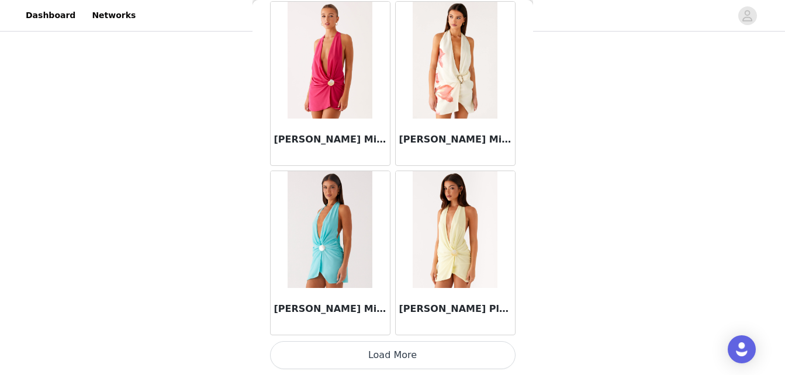
click at [354, 357] on button "Load More" at bounding box center [393, 355] width 246 height 28
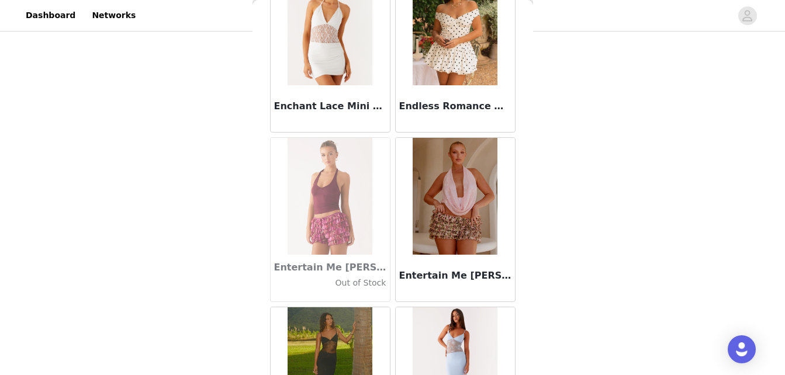
scroll to position [23455, 0]
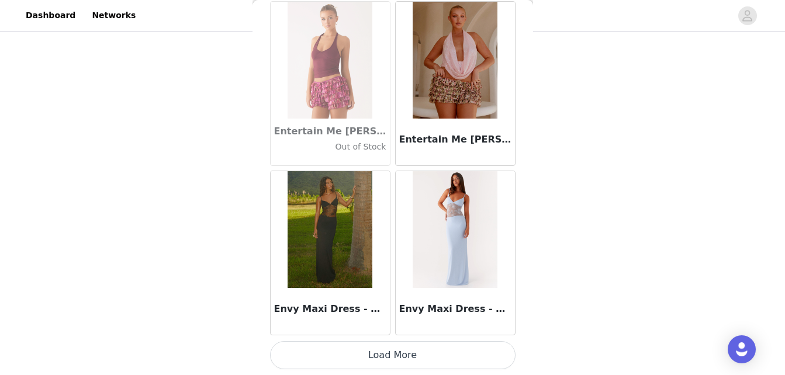
click at [342, 354] on button "Load More" at bounding box center [393, 355] width 246 height 28
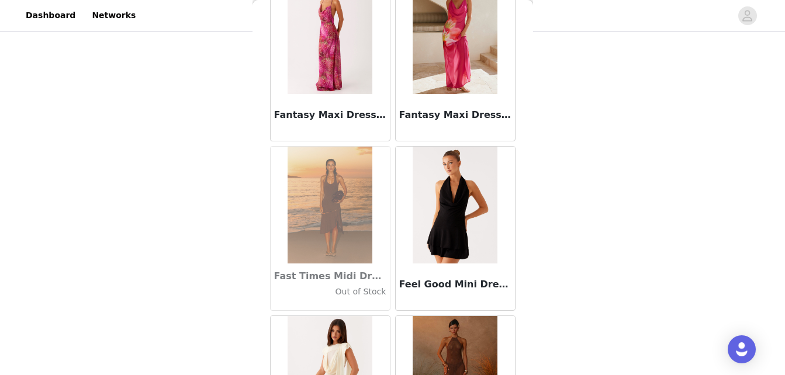
scroll to position [25151, 0]
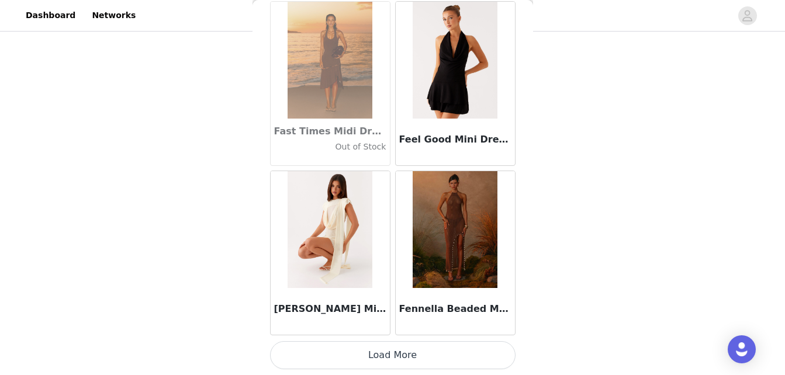
click at [399, 360] on button "Load More" at bounding box center [393, 355] width 246 height 28
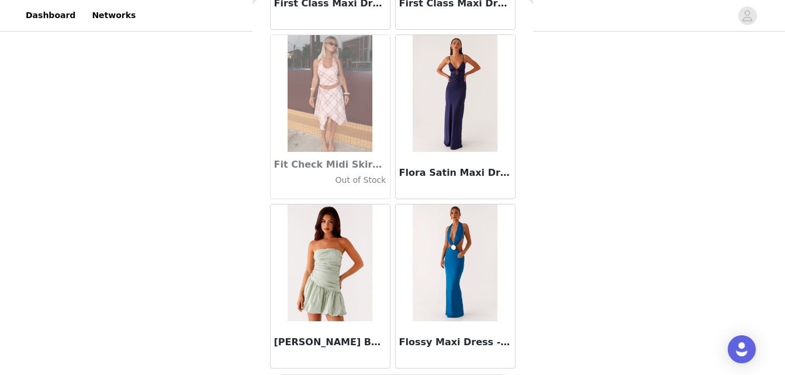
scroll to position [26846, 0]
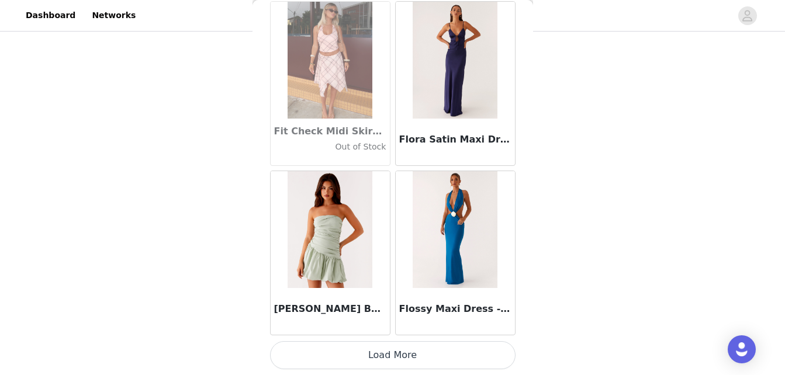
click at [393, 356] on button "Load More" at bounding box center [393, 355] width 246 height 28
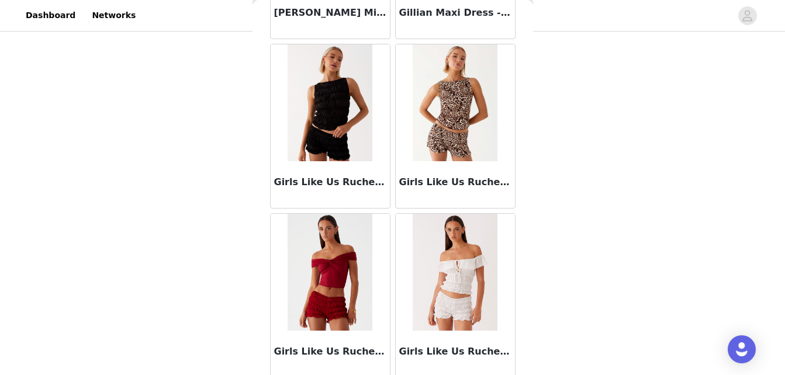
scroll to position [28542, 0]
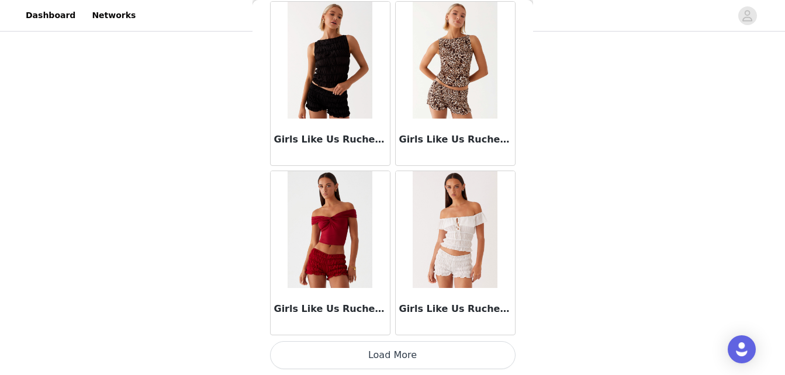
click at [387, 363] on button "Load More" at bounding box center [393, 355] width 246 height 28
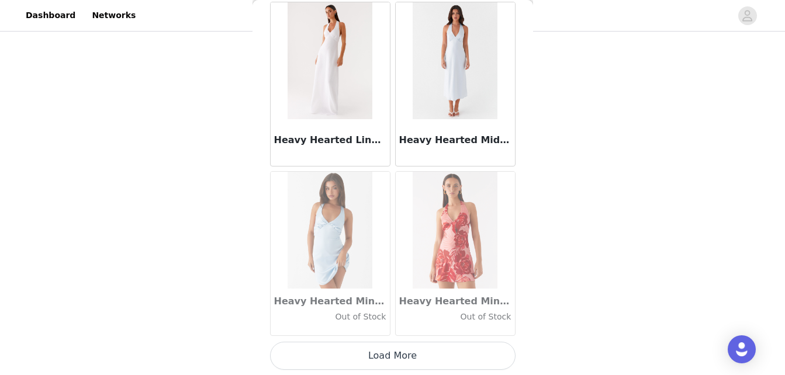
scroll to position [30237, 0]
click at [416, 350] on button "Load More" at bounding box center [393, 355] width 246 height 28
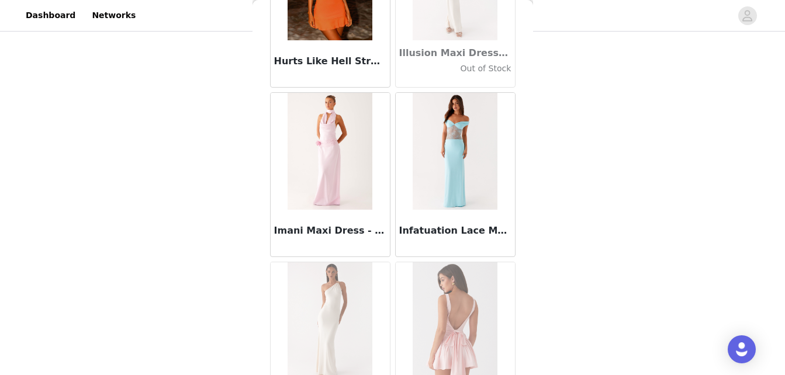
scroll to position [31933, 0]
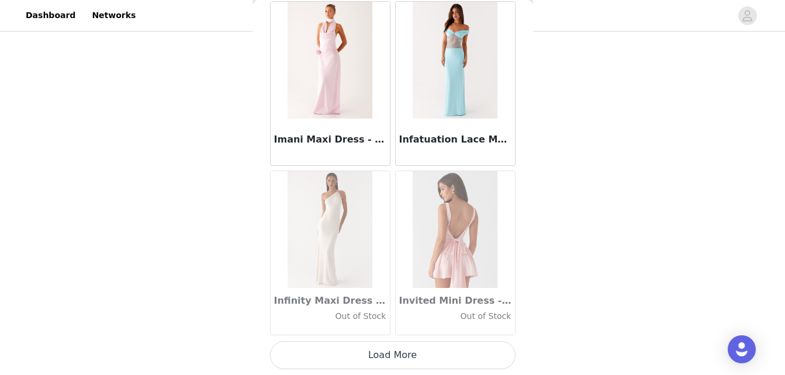
click at [411, 355] on button "Load More" at bounding box center [393, 355] width 246 height 28
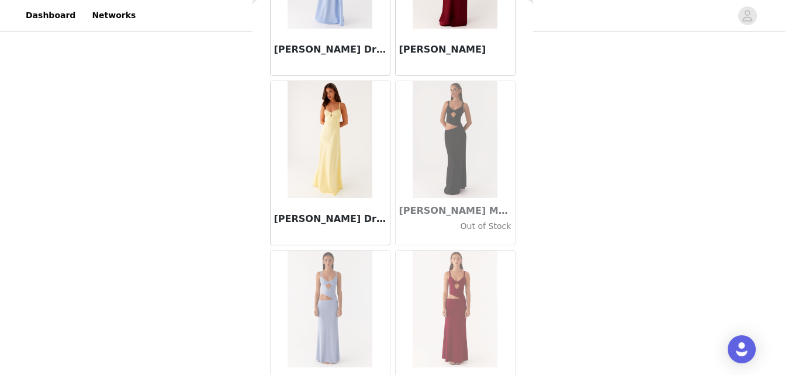
scroll to position [33628, 0]
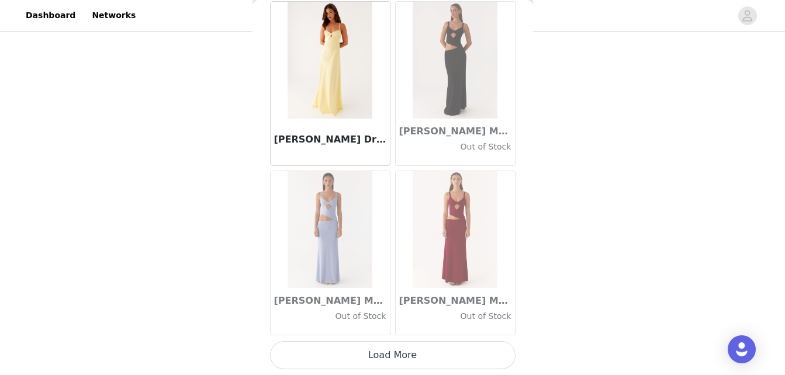
click at [423, 347] on button "Load More" at bounding box center [393, 355] width 246 height 28
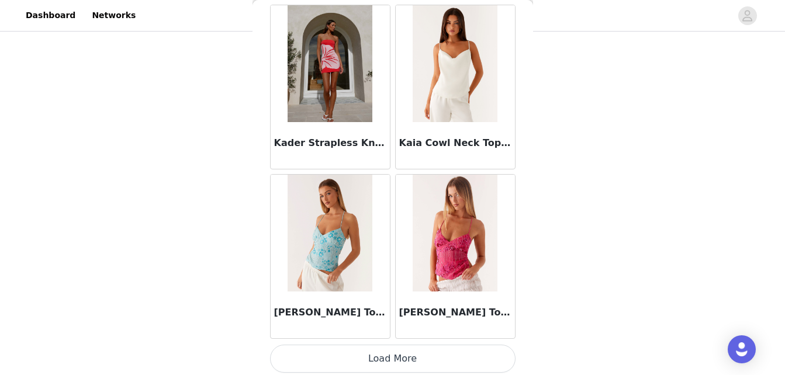
scroll to position [35324, 0]
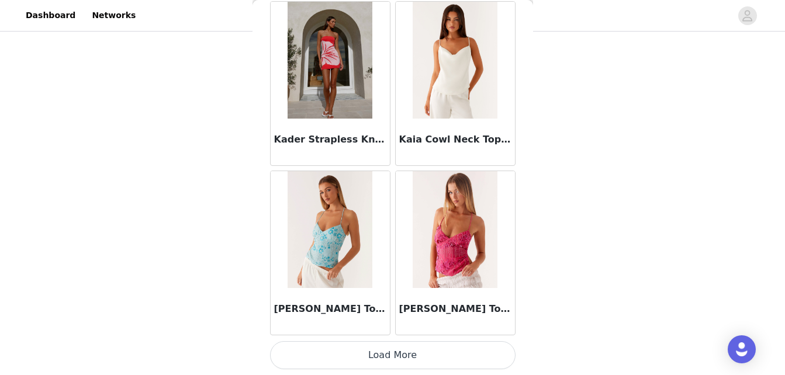
click at [423, 354] on button "Load More" at bounding box center [393, 355] width 246 height 28
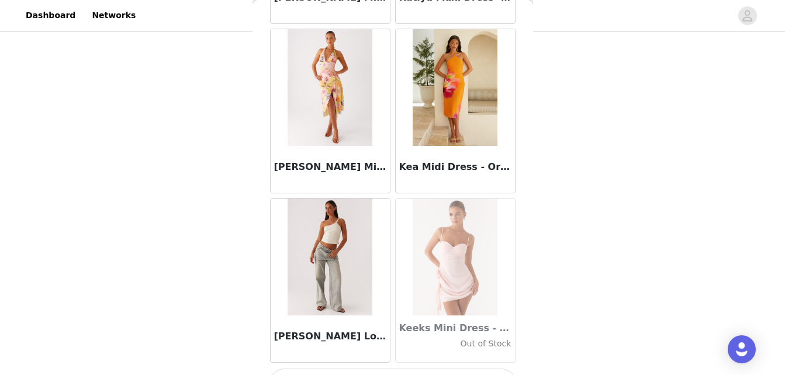
scroll to position [37020, 0]
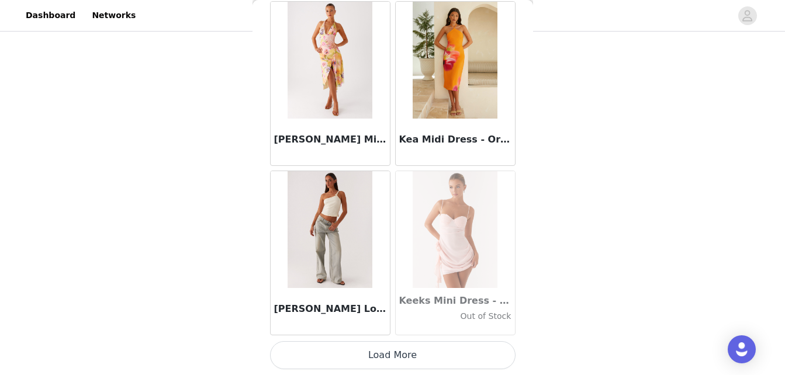
click at [395, 357] on button "Load More" at bounding box center [393, 355] width 246 height 28
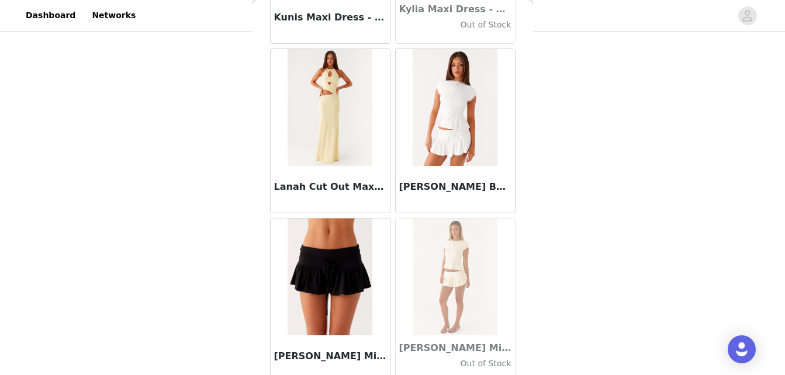
scroll to position [38715, 0]
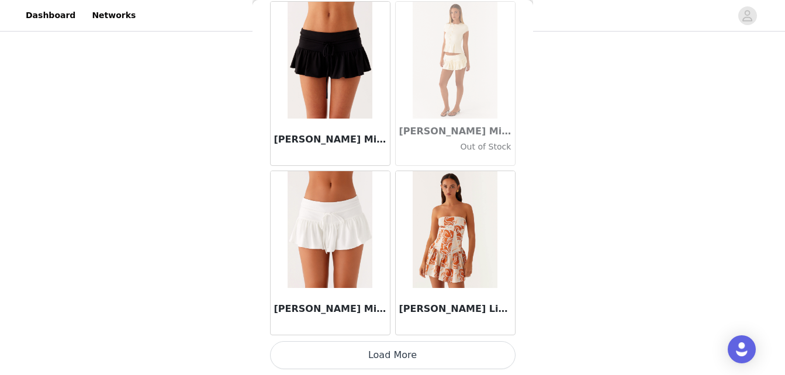
click at [415, 352] on button "Load More" at bounding box center [393, 355] width 246 height 28
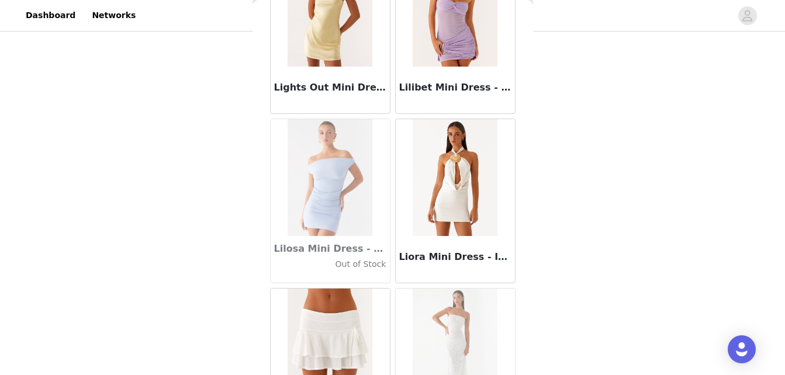
scroll to position [40411, 0]
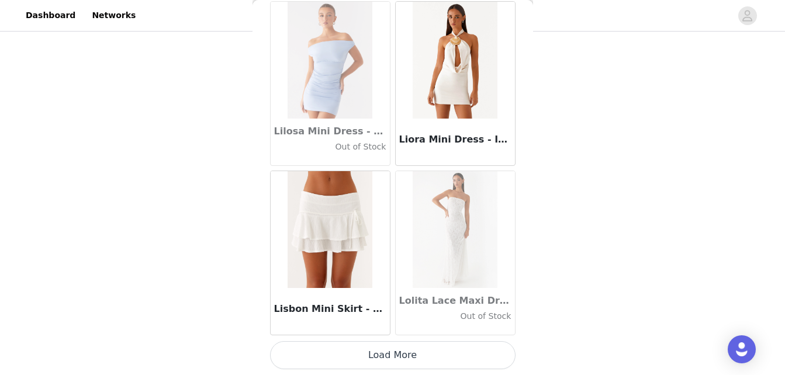
click at [406, 361] on button "Load More" at bounding box center [393, 355] width 246 height 28
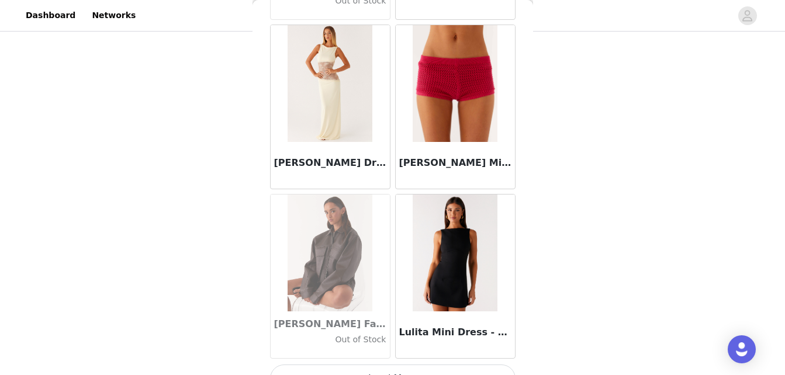
scroll to position [42106, 0]
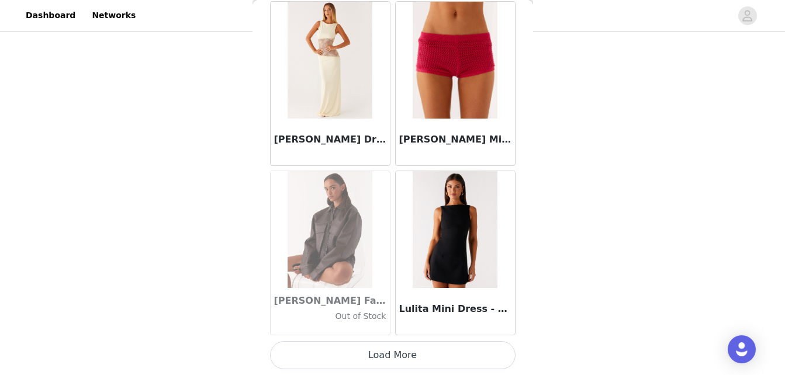
click at [413, 350] on button "Load More" at bounding box center [393, 355] width 246 height 28
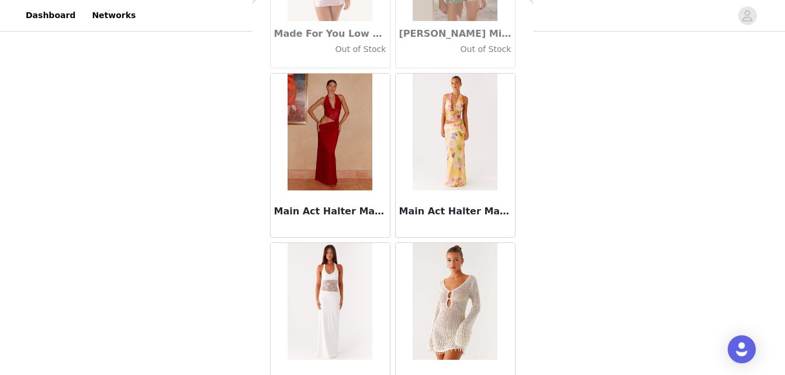
scroll to position [43802, 0]
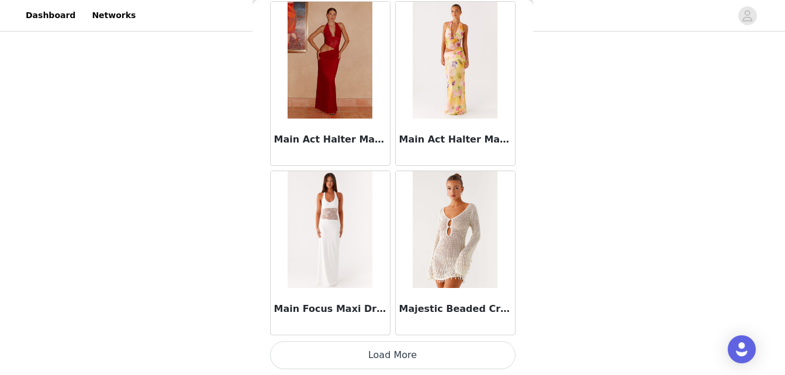
click at [437, 352] on button "Load More" at bounding box center [393, 355] width 246 height 28
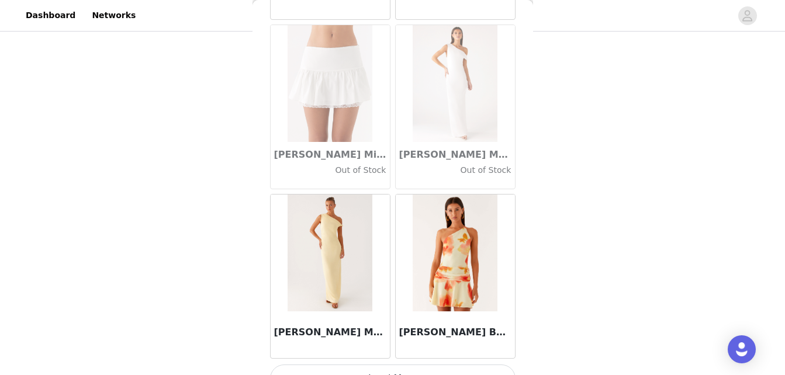
scroll to position [45497, 0]
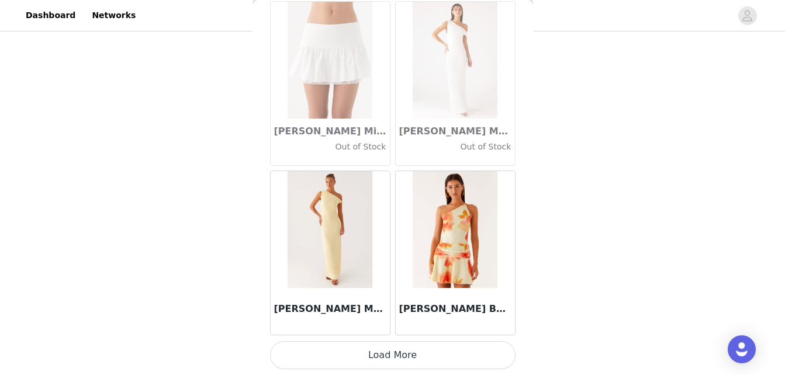
click at [441, 355] on button "Load More" at bounding box center [393, 355] width 246 height 28
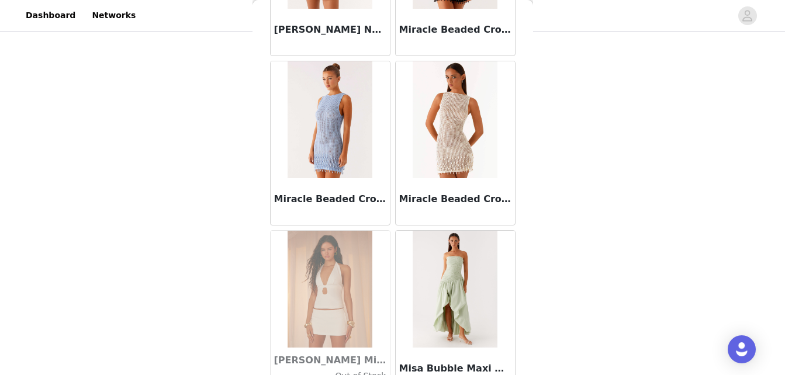
scroll to position [47193, 0]
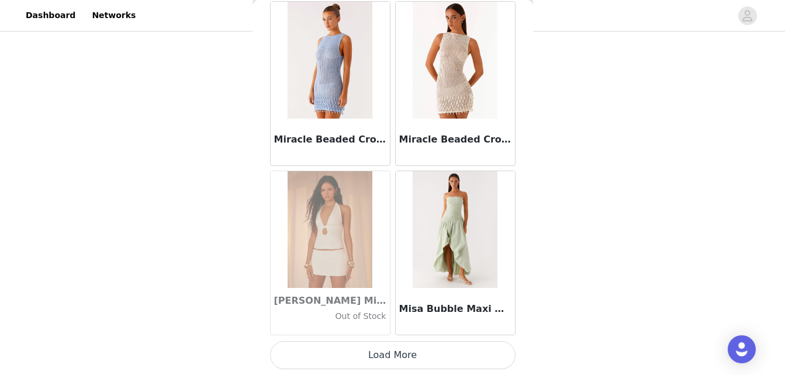
click at [431, 360] on button "Load More" at bounding box center [393, 355] width 246 height 28
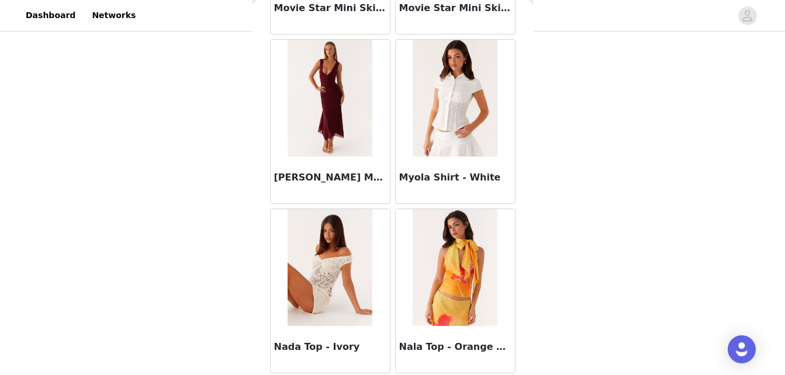
scroll to position [48888, 0]
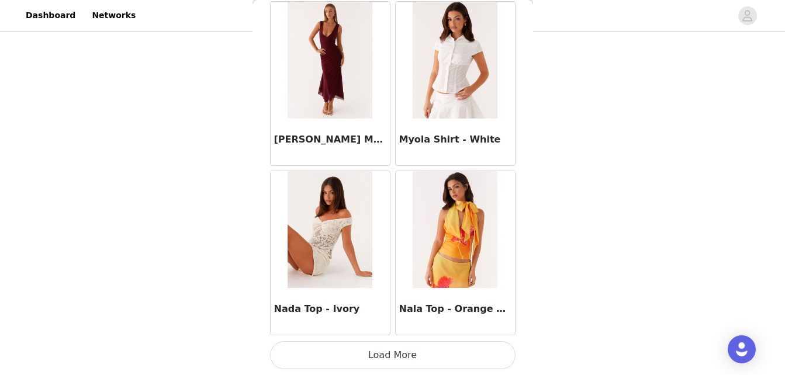
click at [426, 358] on button "Load More" at bounding box center [393, 355] width 246 height 28
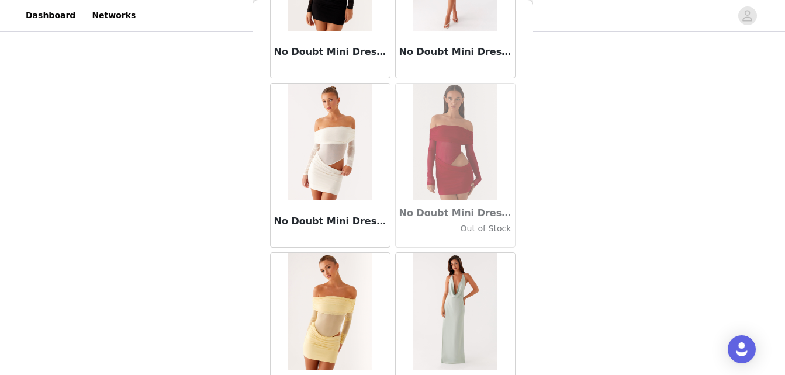
scroll to position [50584, 0]
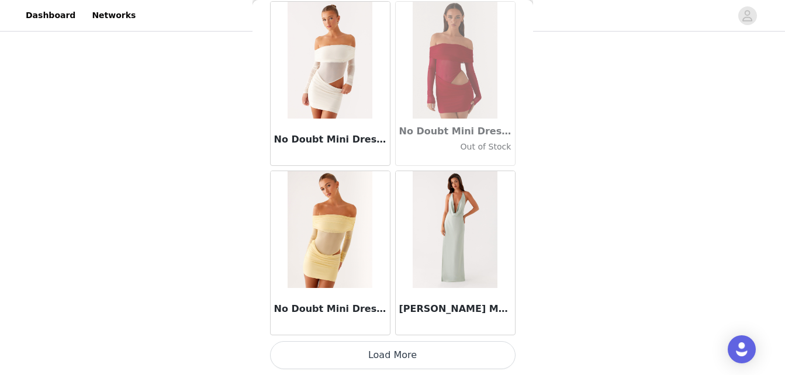
click at [437, 360] on button "Load More" at bounding box center [393, 355] width 246 height 28
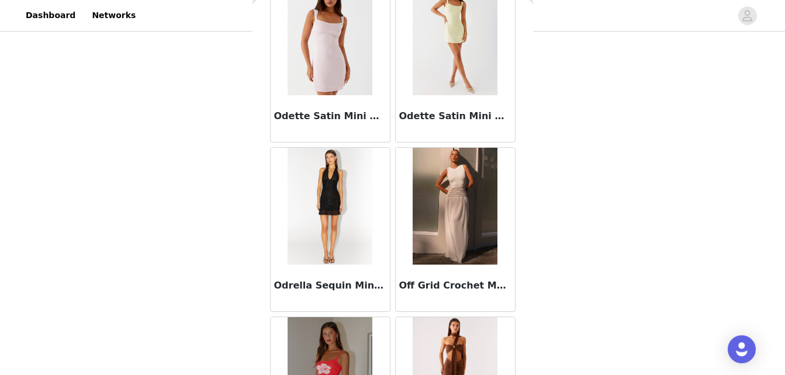
scroll to position [52279, 0]
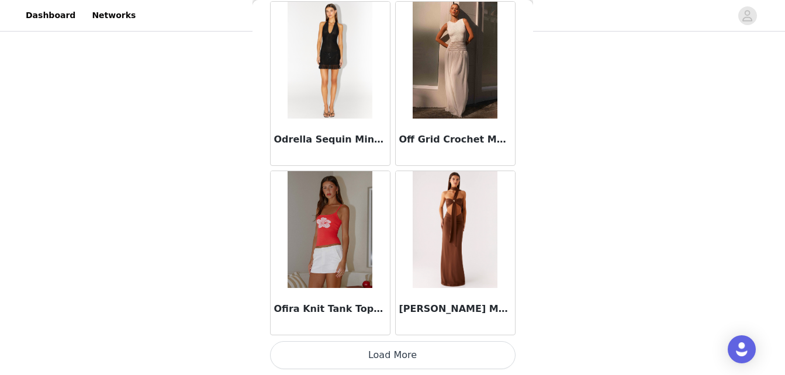
click at [413, 359] on button "Load More" at bounding box center [393, 355] width 246 height 28
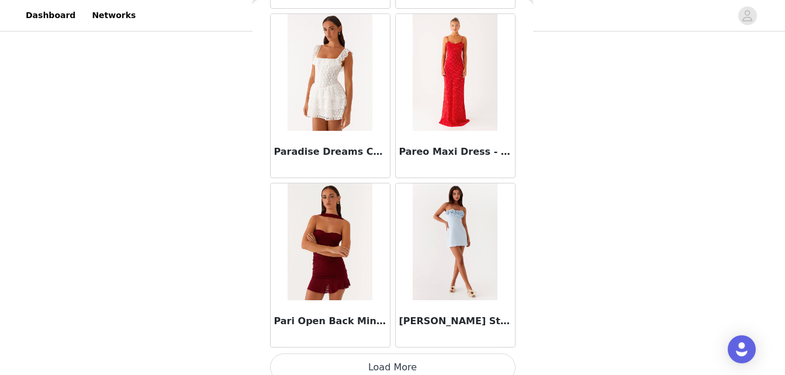
scroll to position [53975, 0]
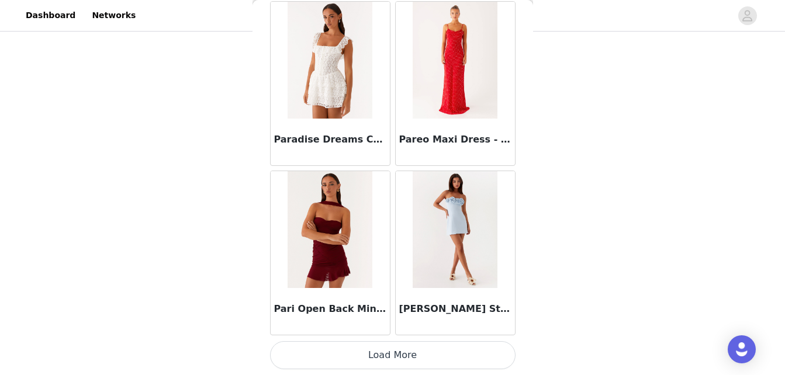
click at [422, 355] on button "Load More" at bounding box center [393, 355] width 246 height 28
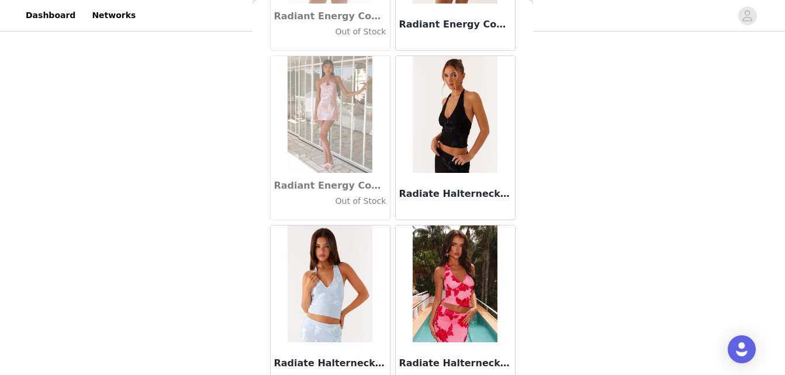
scroll to position [55670, 0]
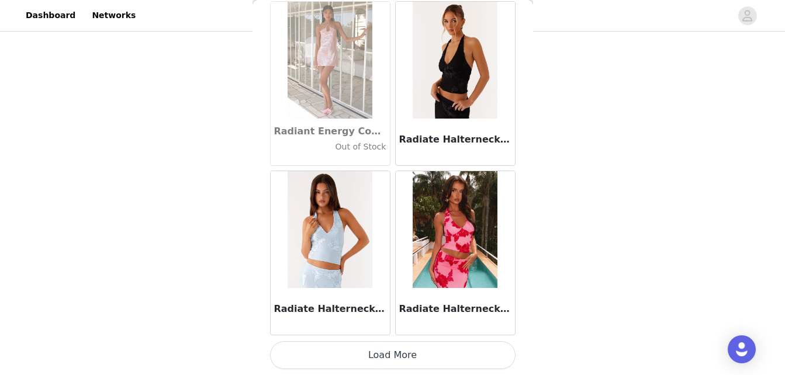
click at [413, 359] on button "Load More" at bounding box center [393, 355] width 246 height 28
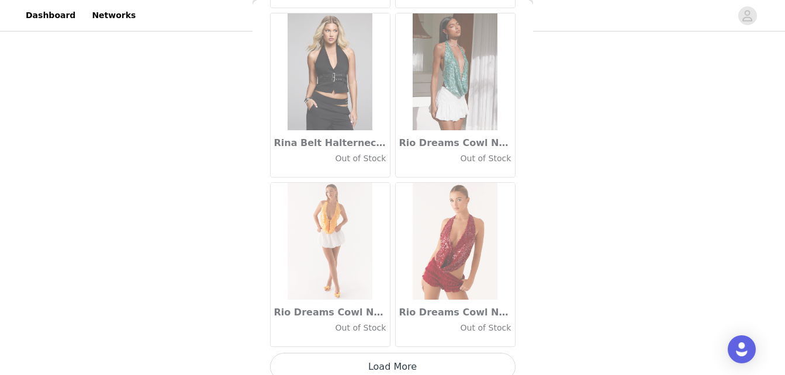
scroll to position [57366, 0]
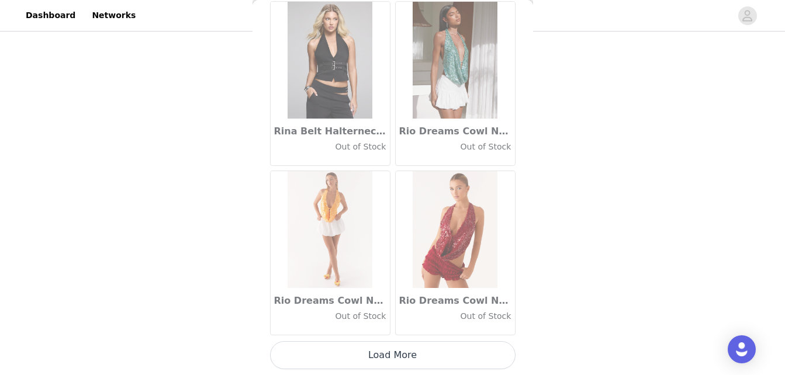
click at [421, 360] on button "Load More" at bounding box center [393, 355] width 246 height 28
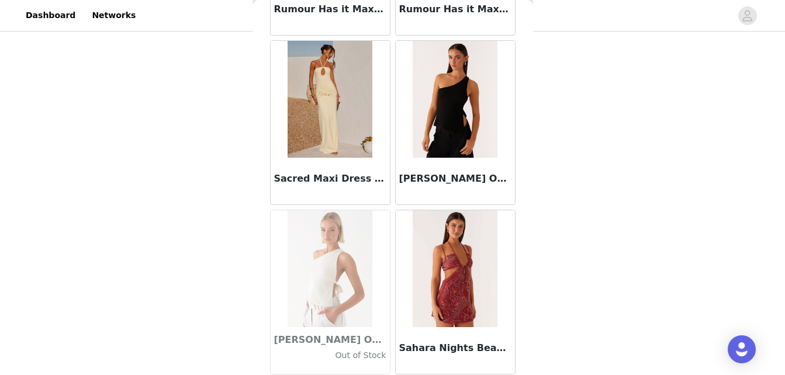
scroll to position [59061, 0]
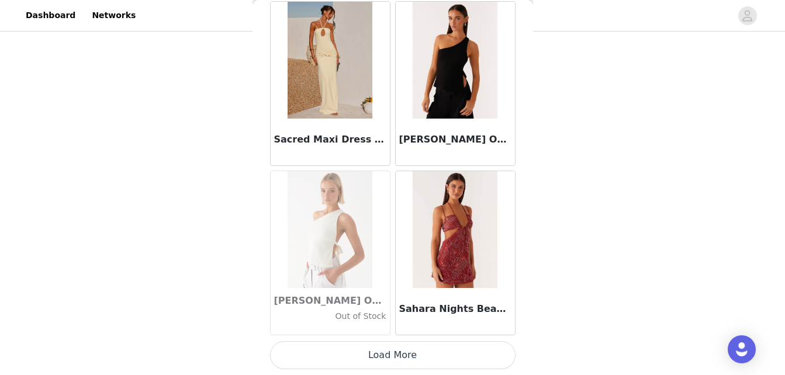
click at [440, 351] on button "Load More" at bounding box center [393, 355] width 246 height 28
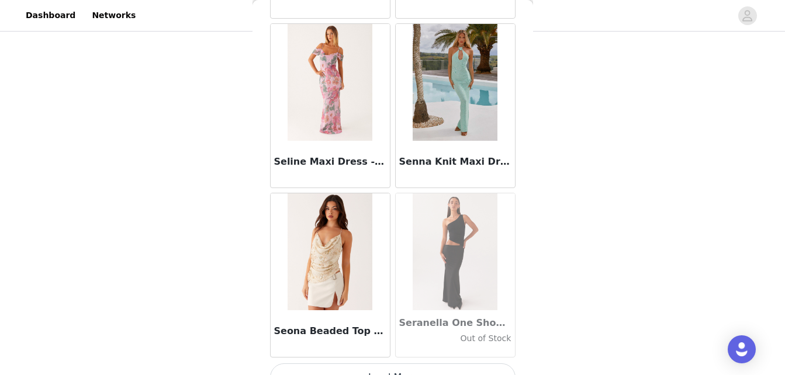
scroll to position [60757, 0]
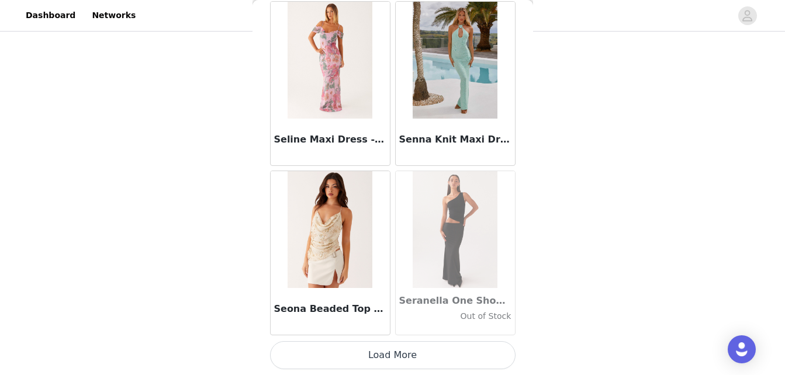
click at [431, 360] on button "Load More" at bounding box center [393, 355] width 246 height 28
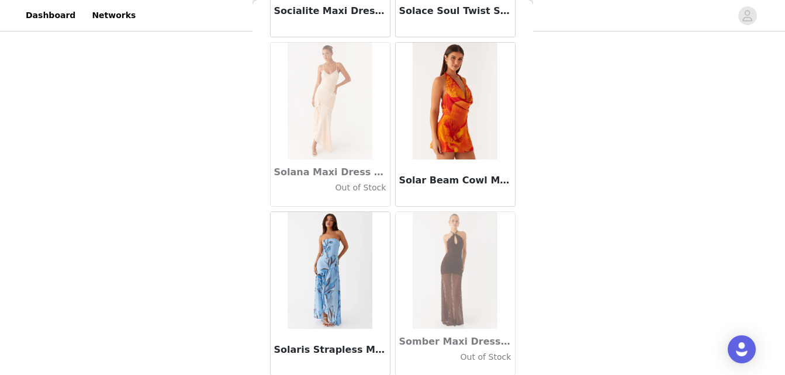
scroll to position [62452, 0]
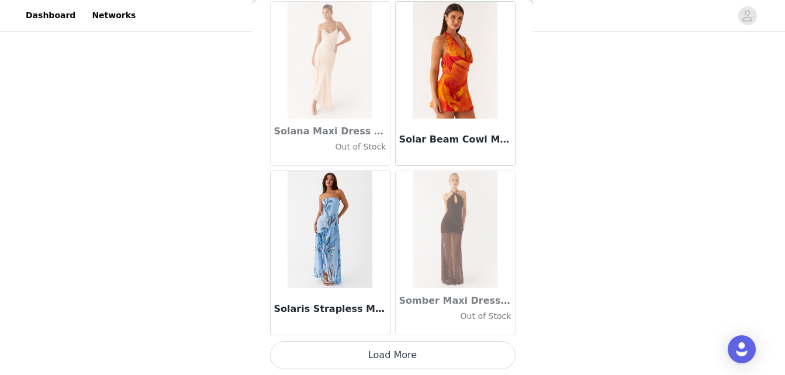
click at [426, 353] on button "Load More" at bounding box center [393, 355] width 246 height 28
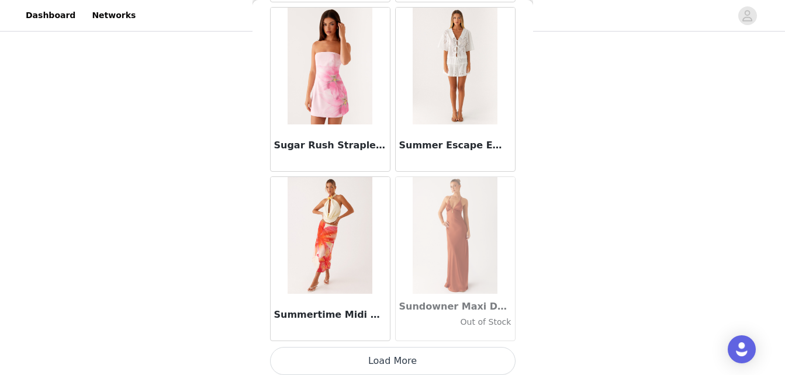
scroll to position [64148, 0]
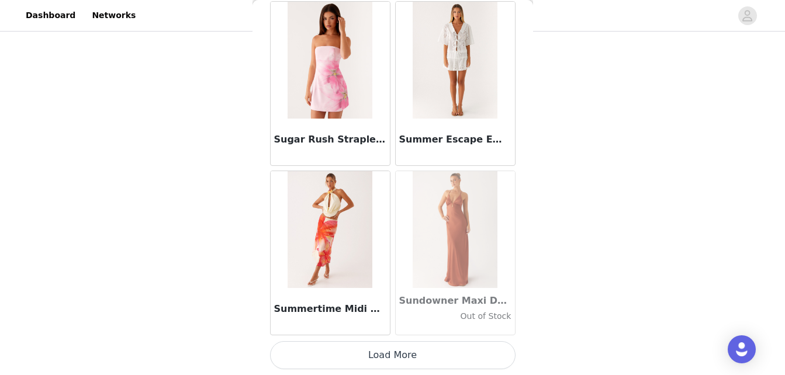
click at [411, 351] on button "Load More" at bounding box center [393, 355] width 246 height 28
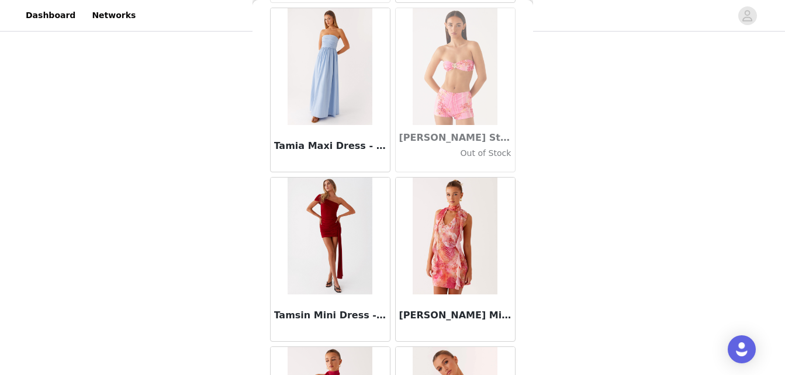
scroll to position [65843, 0]
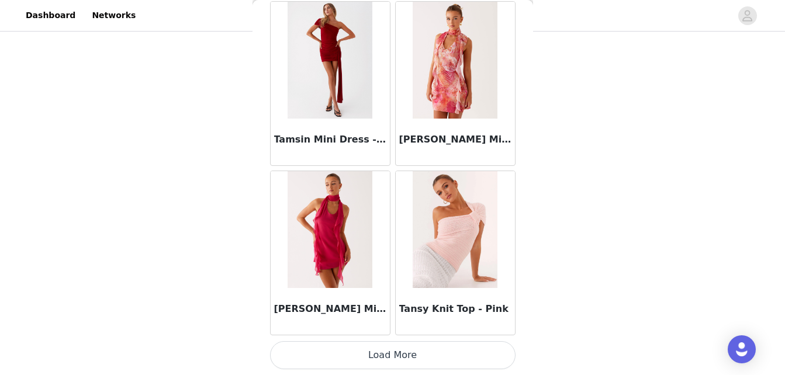
click at [458, 354] on button "Load More" at bounding box center [393, 355] width 246 height 28
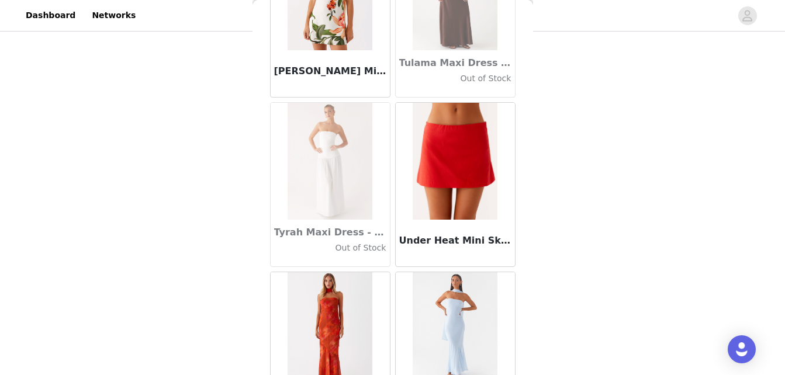
scroll to position [67539, 0]
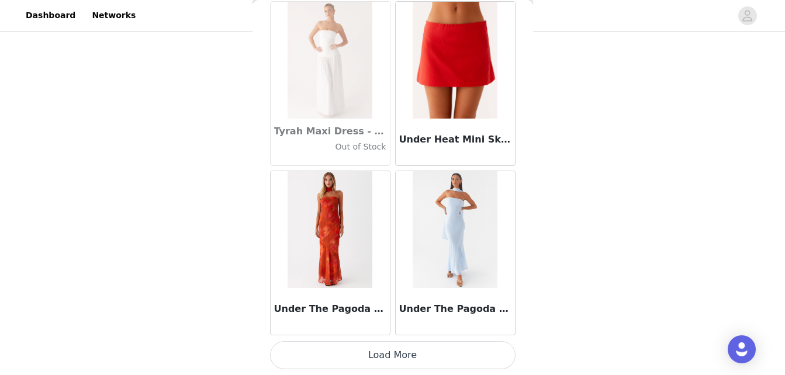
click at [445, 357] on button "Load More" at bounding box center [393, 355] width 246 height 28
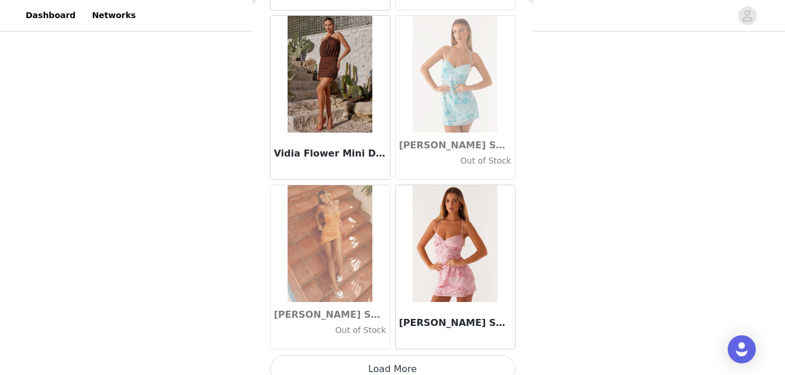
scroll to position [69234, 0]
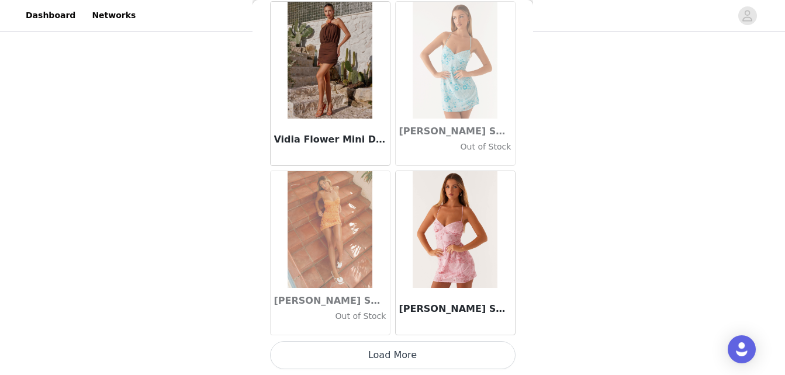
click at [403, 350] on button "Load More" at bounding box center [393, 355] width 246 height 28
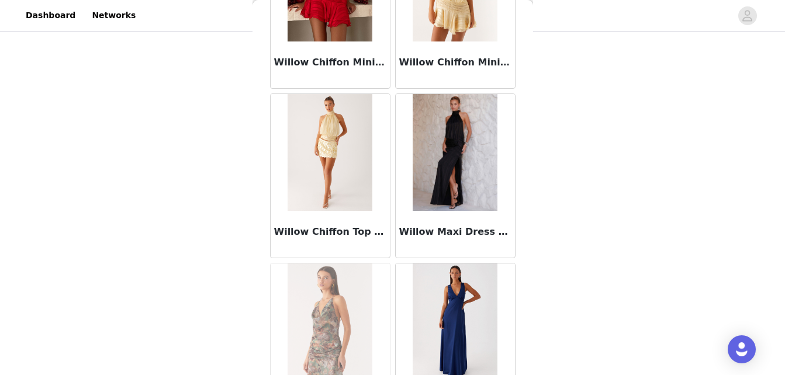
scroll to position [70930, 0]
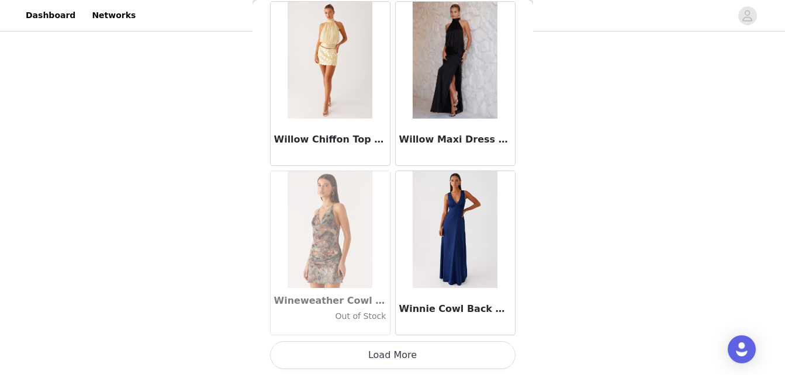
click at [427, 360] on button "Load More" at bounding box center [393, 355] width 246 height 28
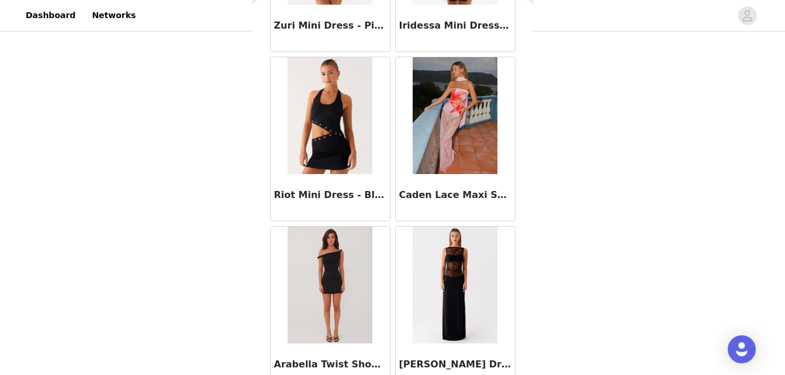
scroll to position [72625, 0]
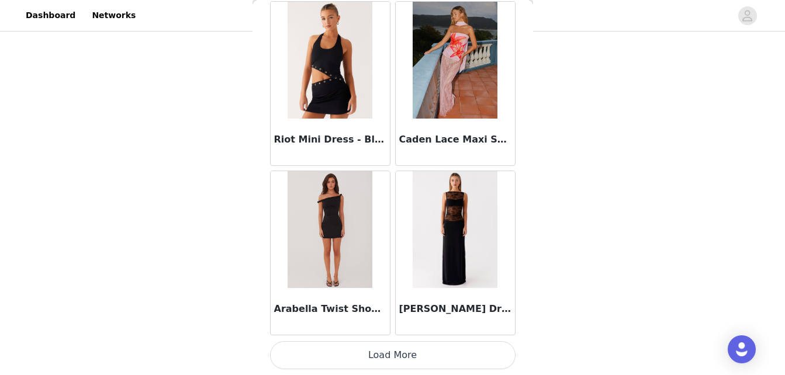
click at [445, 351] on button "Load More" at bounding box center [393, 355] width 246 height 28
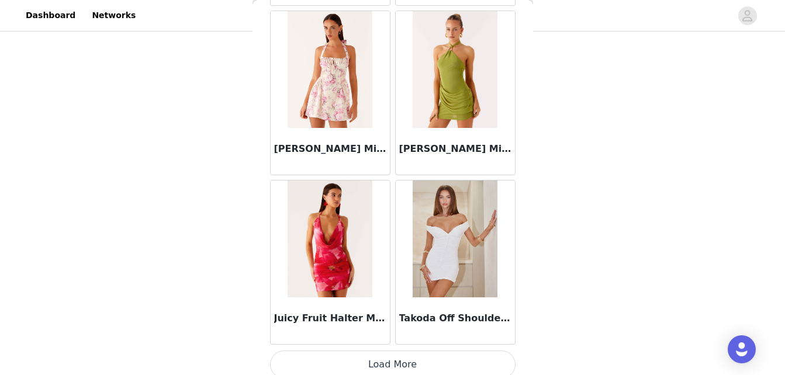
scroll to position [74321, 0]
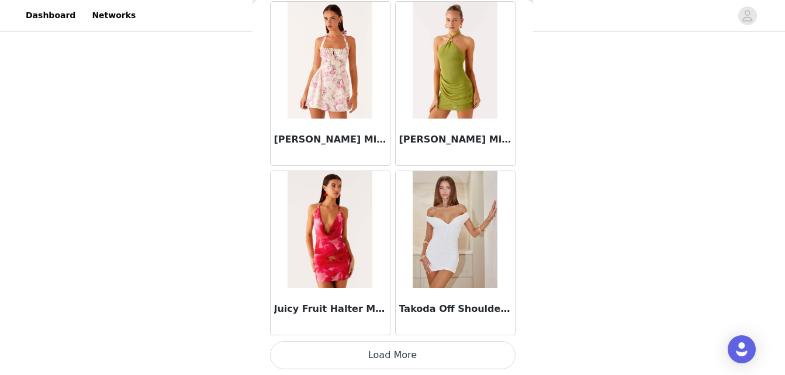
click at [433, 350] on button "Load More" at bounding box center [393, 355] width 246 height 28
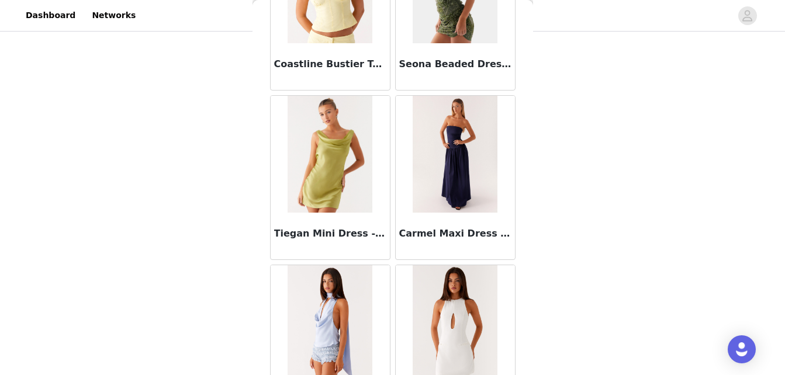
scroll to position [76016, 0]
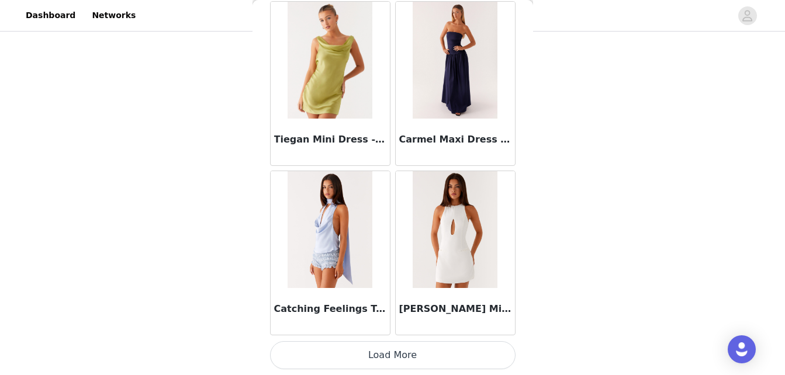
click at [434, 353] on button "Load More" at bounding box center [393, 355] width 246 height 28
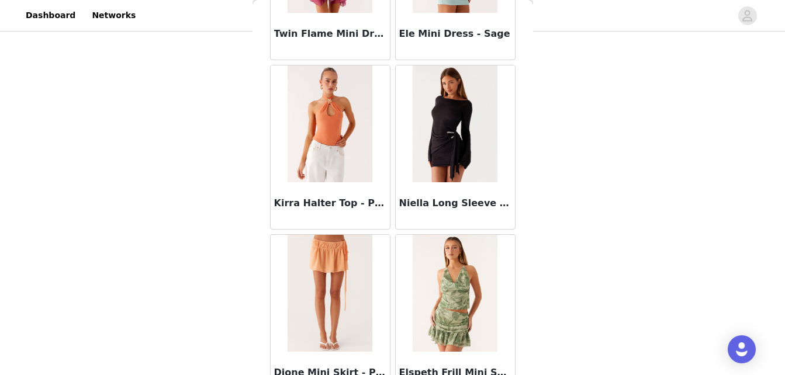
scroll to position [77712, 0]
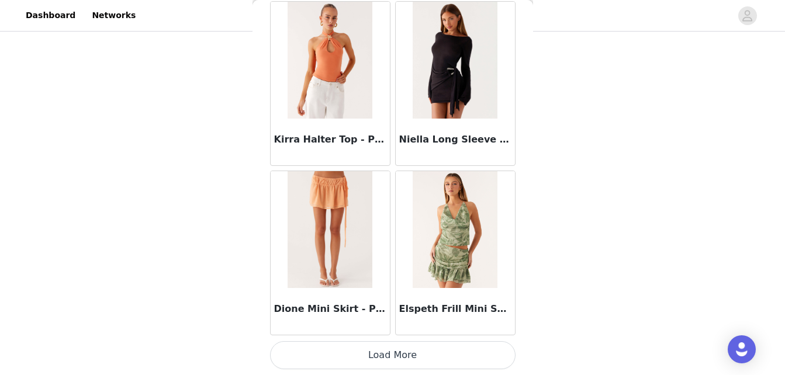
click at [431, 353] on button "Load More" at bounding box center [393, 355] width 246 height 28
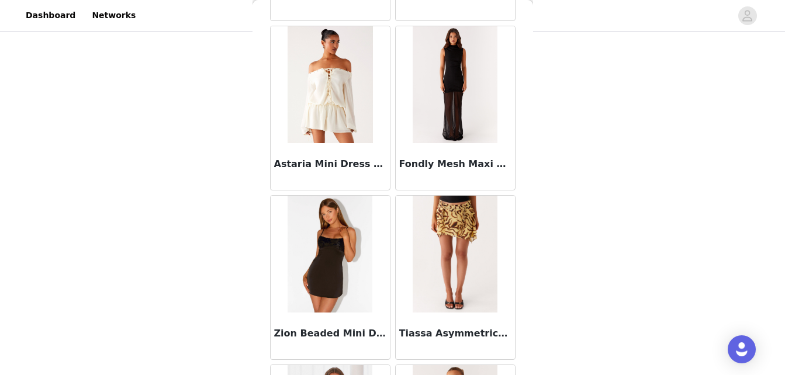
scroll to position [79044, 0]
click at [325, 101] on img at bounding box center [330, 84] width 85 height 117
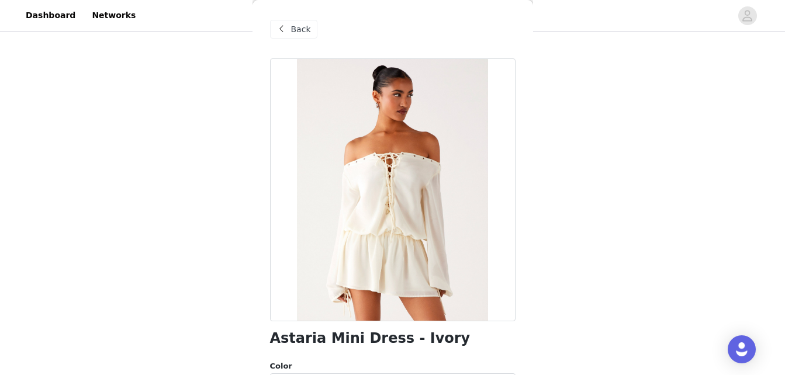
scroll to position [241, 0]
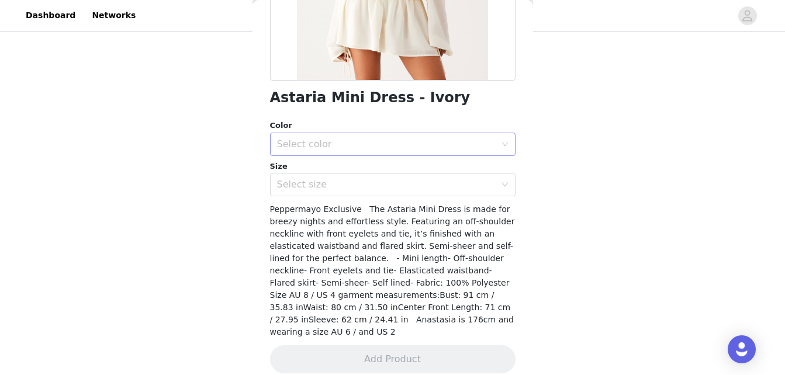
click at [384, 149] on div "Select color" at bounding box center [386, 145] width 219 height 12
click at [372, 168] on li "Ivory" at bounding box center [388, 170] width 237 height 19
click at [372, 185] on div "Select size" at bounding box center [386, 185] width 219 height 12
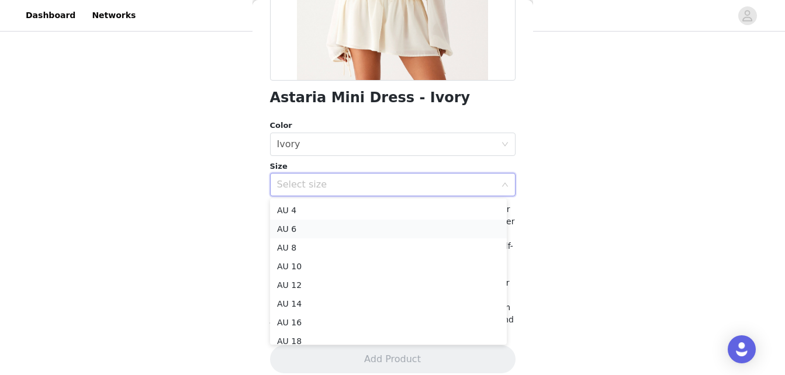
click at [353, 229] on li "AU 6" at bounding box center [388, 229] width 237 height 19
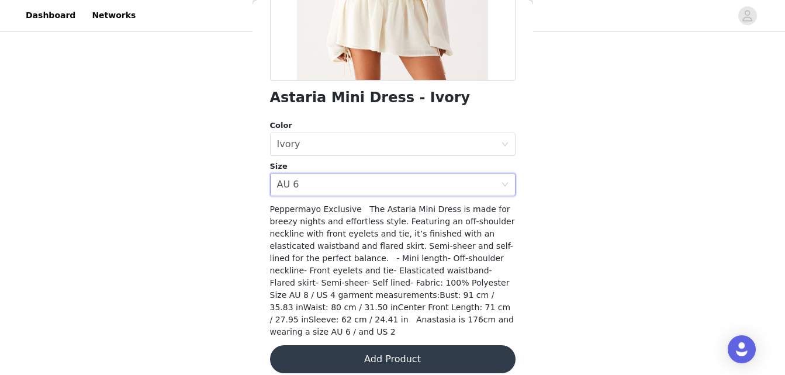
click at [401, 355] on button "Add Product" at bounding box center [393, 360] width 246 height 28
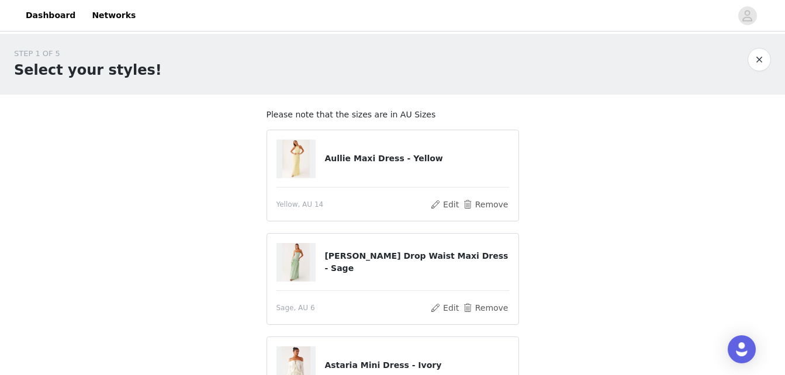
scroll to position [163, 0]
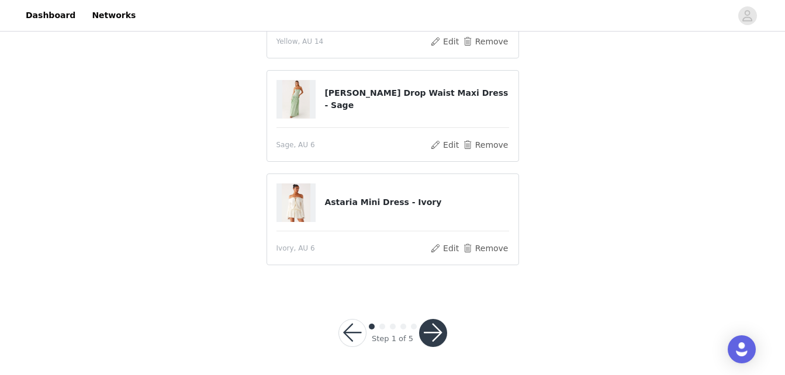
click at [431, 338] on button "button" at bounding box center [433, 333] width 28 height 28
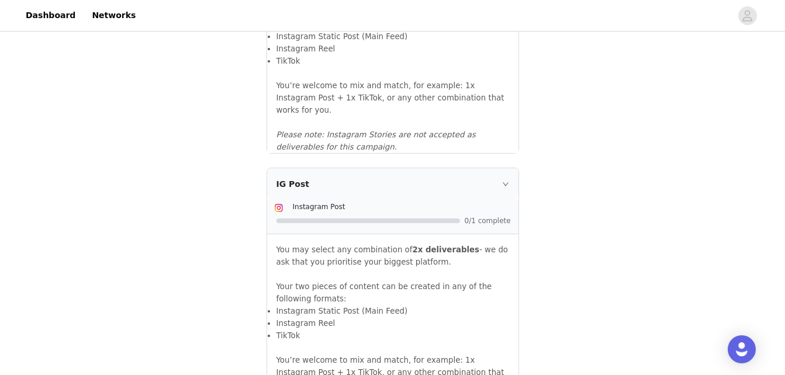
scroll to position [1215, 0]
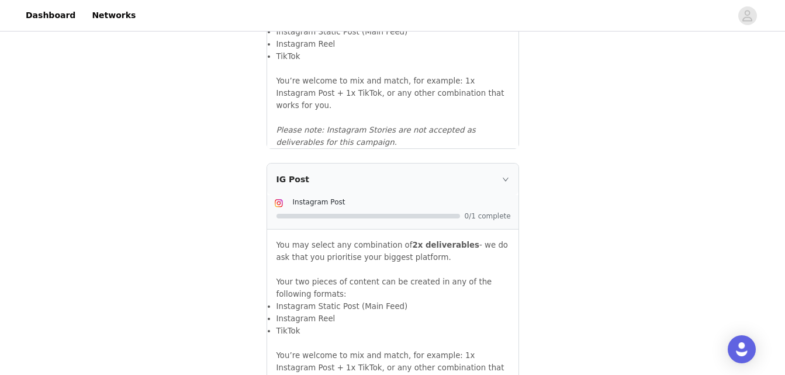
click at [504, 164] on div "IG Post" at bounding box center [392, 180] width 251 height 32
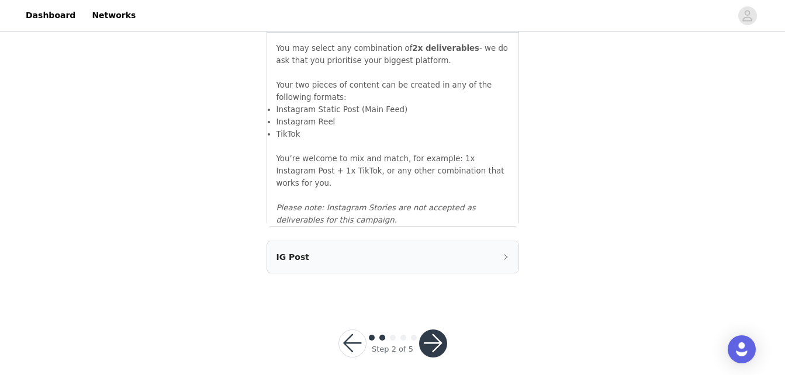
click at [460, 244] on div "IG Post" at bounding box center [392, 257] width 251 height 32
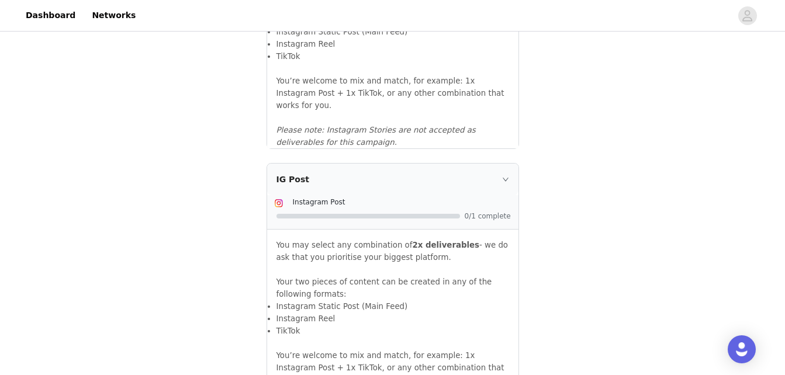
scroll to position [1353, 0]
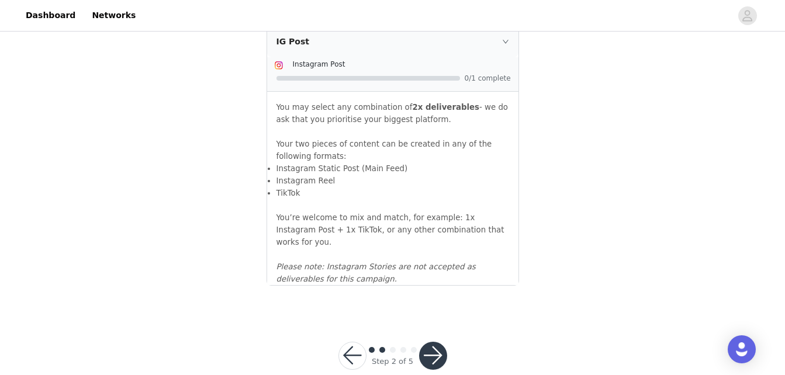
click at [431, 342] on button "button" at bounding box center [433, 356] width 28 height 28
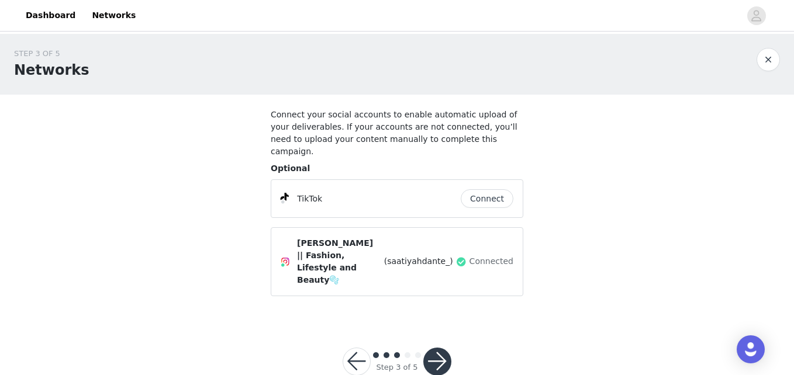
click at [438, 348] on button "button" at bounding box center [437, 362] width 28 height 28
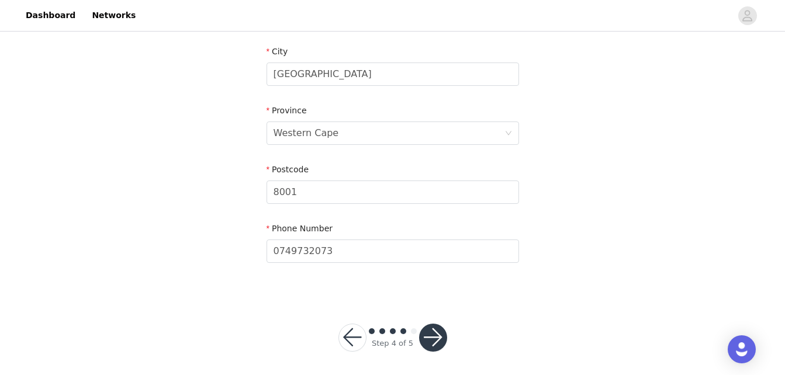
scroll to position [447, 0]
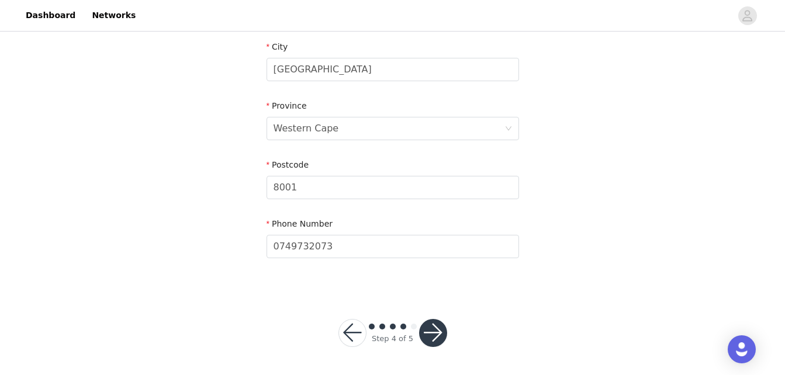
click at [446, 327] on button "button" at bounding box center [433, 333] width 28 height 28
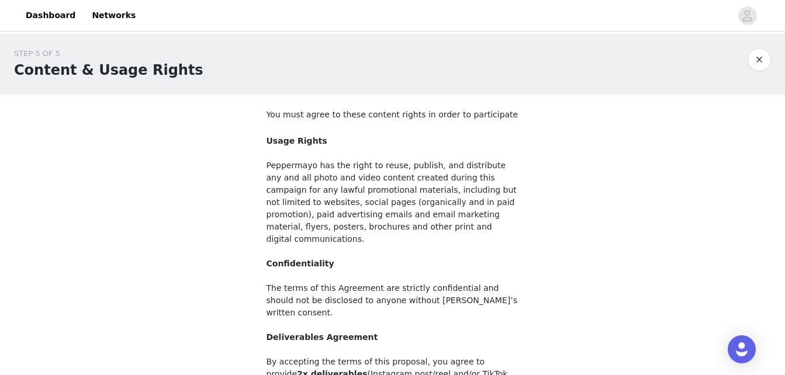
scroll to position [165, 0]
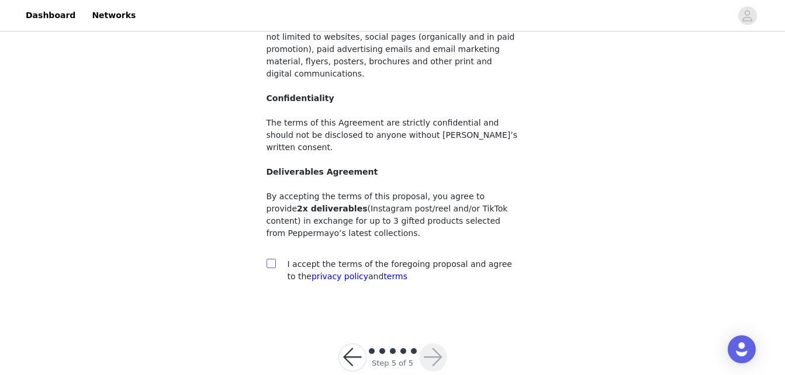
click at [271, 259] on input "checkbox" at bounding box center [271, 263] width 8 height 8
checkbox input "true"
click at [438, 344] on button "button" at bounding box center [433, 358] width 28 height 28
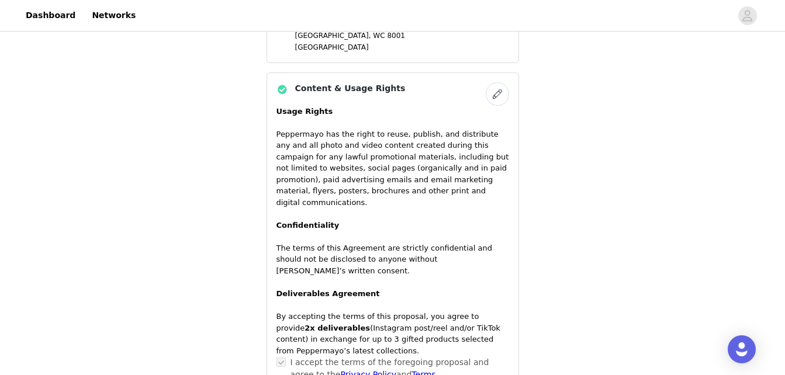
scroll to position [1020, 0]
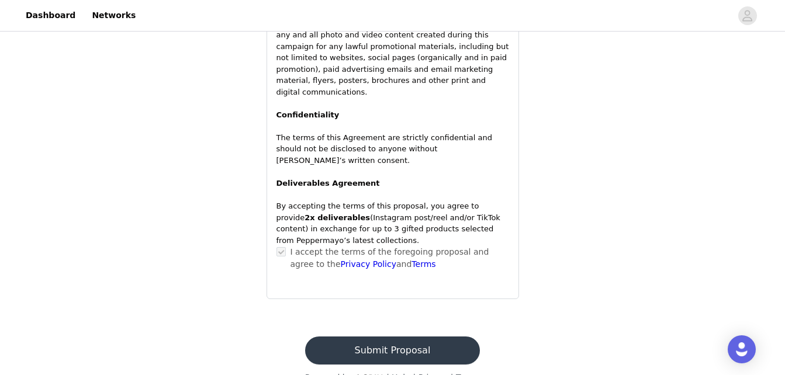
click at [416, 337] on button "Submit Proposal" at bounding box center [392, 351] width 175 height 28
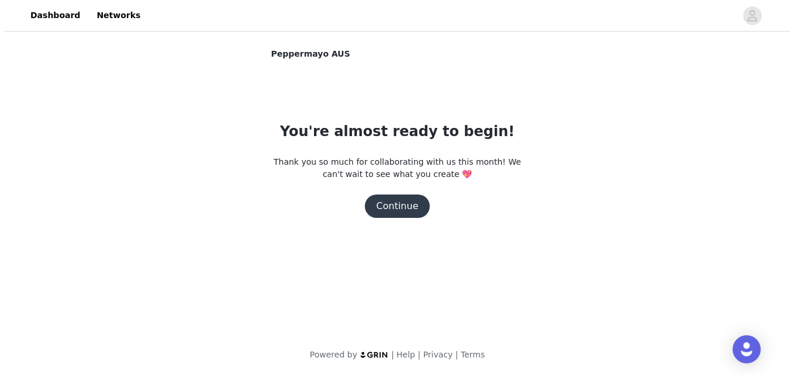
scroll to position [0, 0]
click at [405, 206] on button "Continue" at bounding box center [396, 206] width 65 height 23
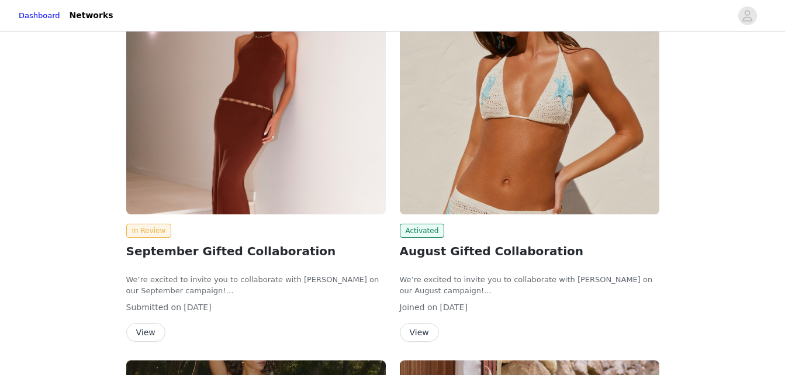
scroll to position [175, 0]
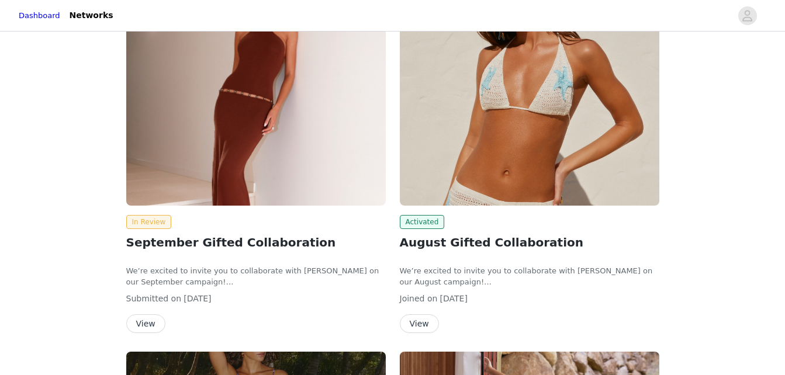
click at [227, 217] on div "In Review" at bounding box center [256, 222] width 260 height 14
click at [151, 326] on button "View" at bounding box center [145, 324] width 39 height 19
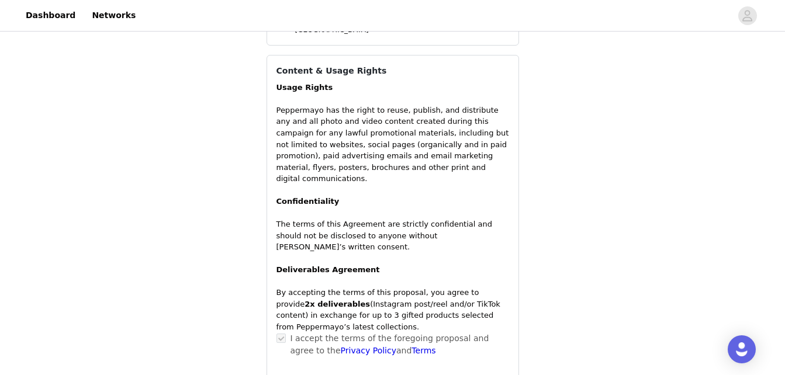
scroll to position [175, 0]
